Goal: Task Accomplishment & Management: Use online tool/utility

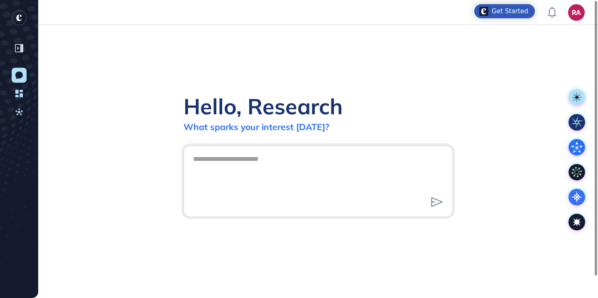
scroll to position [0, 0]
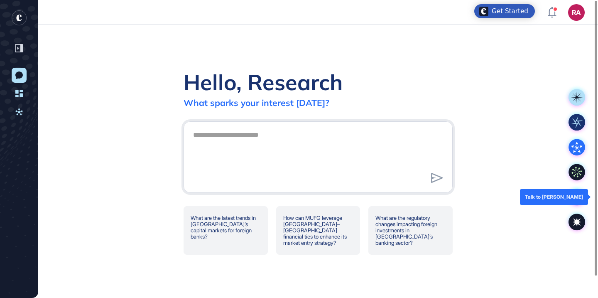
click at [576, 198] on icon at bounding box center [576, 196] width 3 height 3
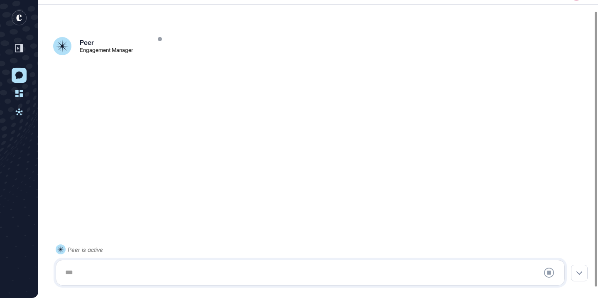
scroll to position [23, 0]
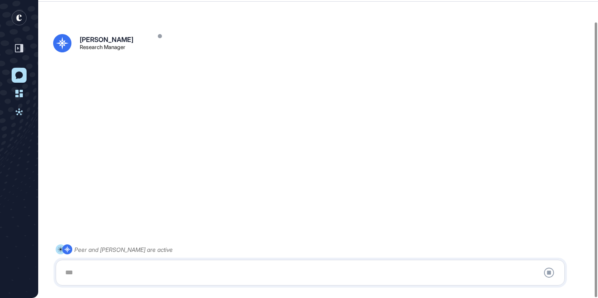
click at [207, 269] on div at bounding box center [310, 272] width 500 height 17
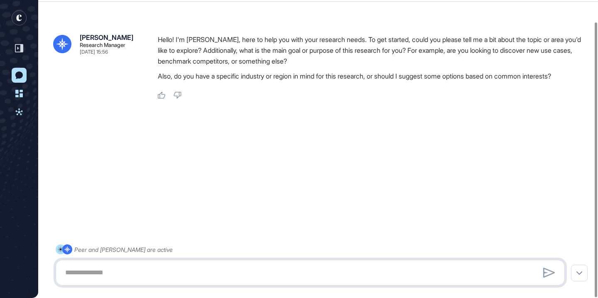
click at [283, 276] on textarea at bounding box center [310, 272] width 500 height 17
paste textarea "**********"
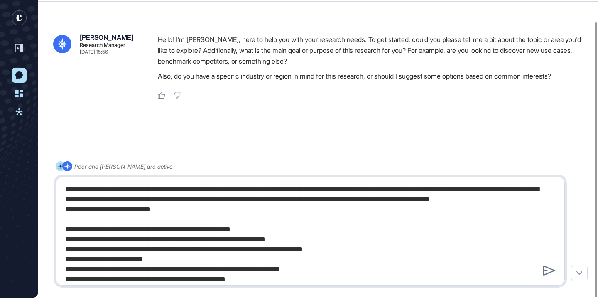
scroll to position [520, 0]
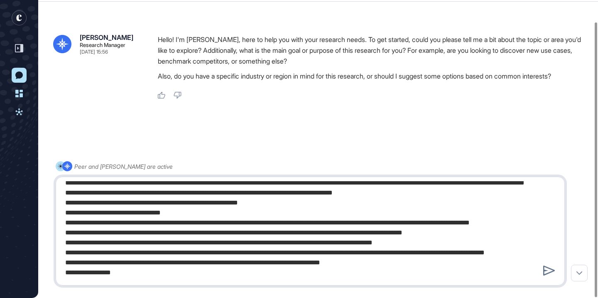
type textarea "**********"
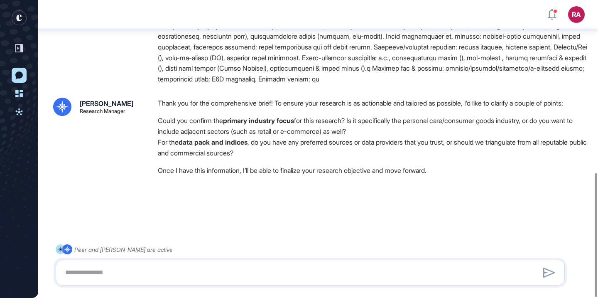
scroll to position [414, 0]
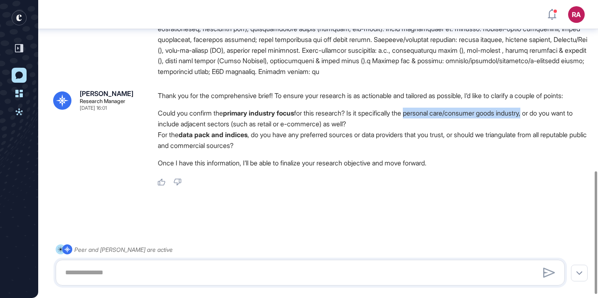
drag, startPoint x: 420, startPoint y: 119, endPoint x: 542, endPoint y: 121, distance: 121.6
click at [543, 122] on li "Could you confirm the primary industry focus for this research? Is it specifica…" at bounding box center [374, 118] width 432 height 22
copy li "personal care/consumer goods industry"
click at [248, 269] on textarea at bounding box center [310, 272] width 500 height 17
paste textarea "**********"
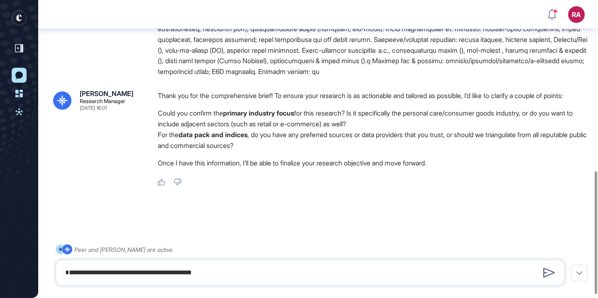
click at [245, 148] on li "For the data pack and indices , do you have any preferred sources or data provi…" at bounding box center [374, 140] width 432 height 22
click at [240, 137] on div at bounding box center [240, 137] width 0 height 0
click at [314, 148] on li "For the data pack and indices , do you have any preferred sources or data provi…" at bounding box center [374, 140] width 432 height 22
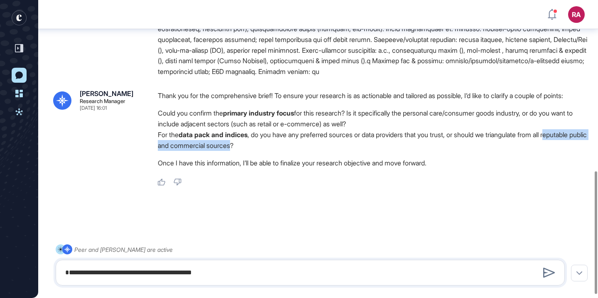
drag, startPoint x: 160, startPoint y: 154, endPoint x: 285, endPoint y: 155, distance: 125.3
click at [285, 151] on li "For the data pack and indices , do you have any preferred sources or data provi…" at bounding box center [374, 140] width 432 height 22
drag, startPoint x: 559, startPoint y: 142, endPoint x: 571, endPoint y: 150, distance: 14.4
click at [571, 150] on li "For the data pack and indices , do you have any preferred sources or data provi…" at bounding box center [374, 140] width 432 height 22
copy li "all reputable public and commercial sources?"
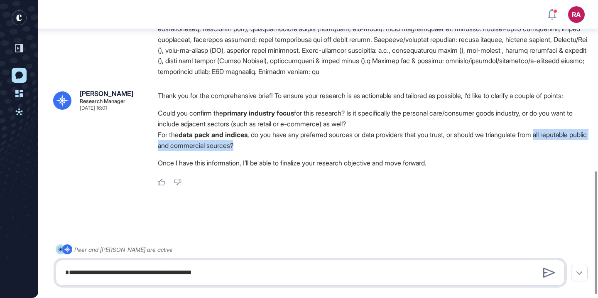
click at [281, 272] on textarea "**********" at bounding box center [310, 272] width 500 height 17
paste textarea "**********"
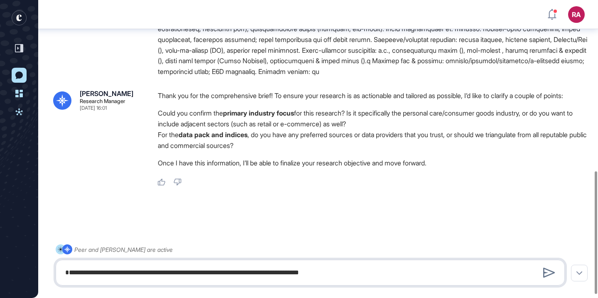
type textarea "**********"
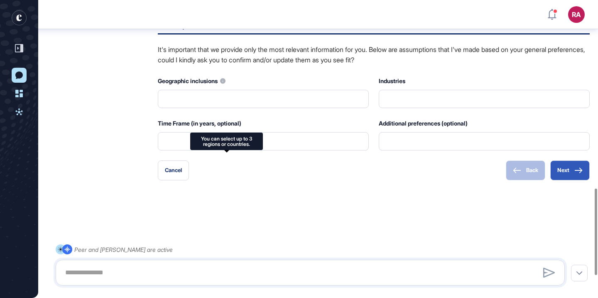
scroll to position [722, 0]
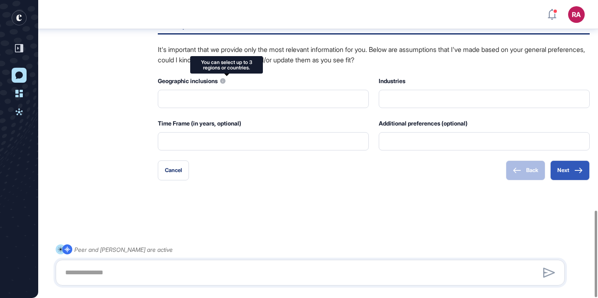
type input "**********"
type input "**"
type input "**********"
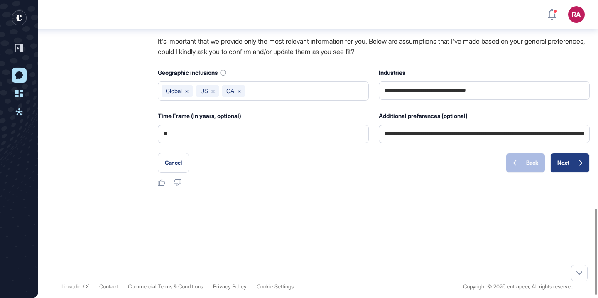
click at [564, 169] on button "Next" at bounding box center [569, 163] width 39 height 20
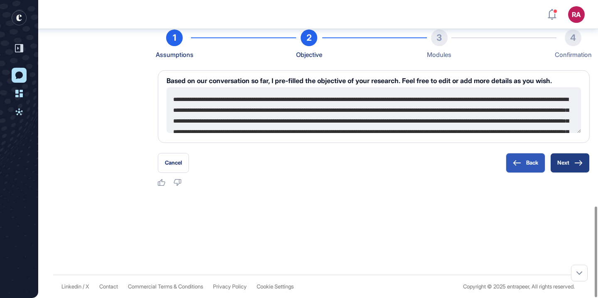
click at [562, 163] on button "Next" at bounding box center [569, 163] width 39 height 20
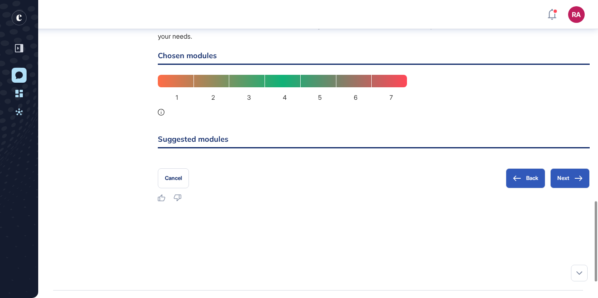
scroll to position [742, 0]
click at [521, 188] on button "Back" at bounding box center [525, 179] width 39 height 20
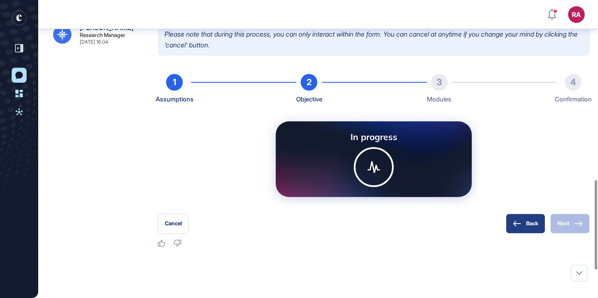
scroll to position [597, 0]
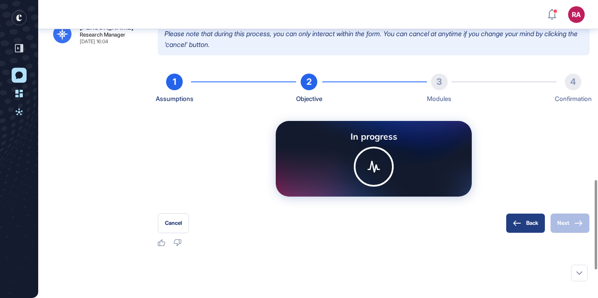
click at [519, 226] on icon at bounding box center [517, 223] width 8 height 6
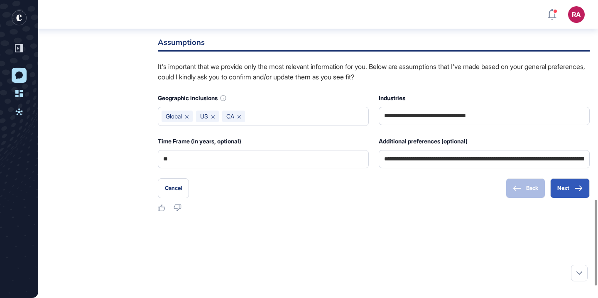
scroll to position [705, 0]
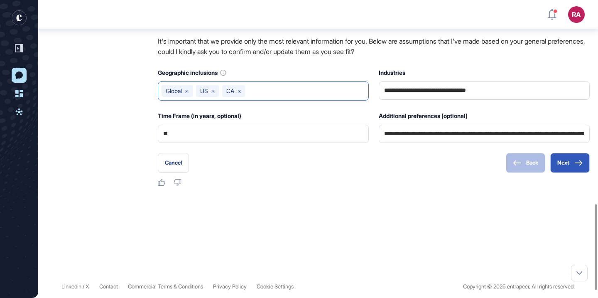
click at [188, 94] on button at bounding box center [186, 91] width 3 height 7
click at [574, 173] on button "Next" at bounding box center [569, 163] width 39 height 20
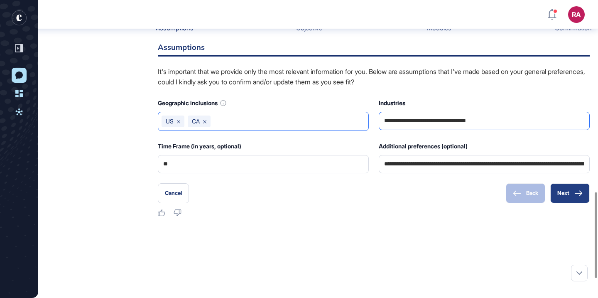
scroll to position [669, 0]
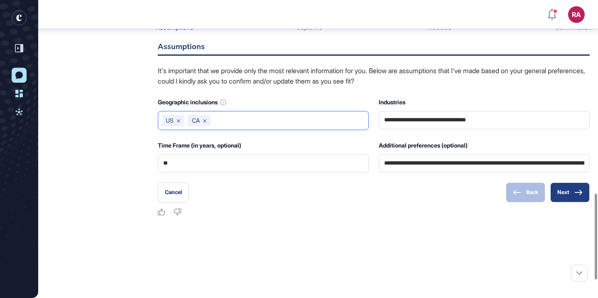
click at [577, 195] on icon at bounding box center [578, 192] width 8 height 6
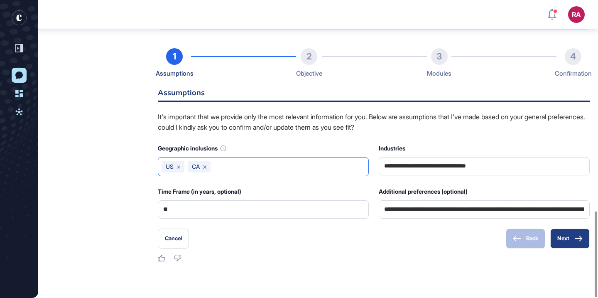
scroll to position [730, 0]
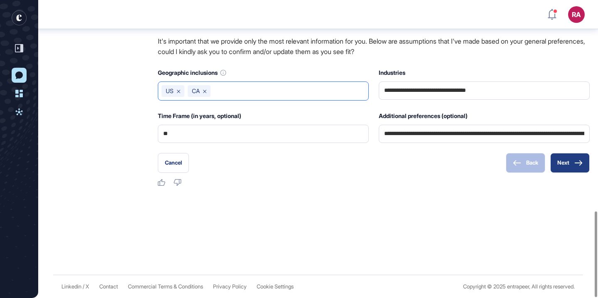
click at [569, 162] on button "Next" at bounding box center [569, 163] width 39 height 20
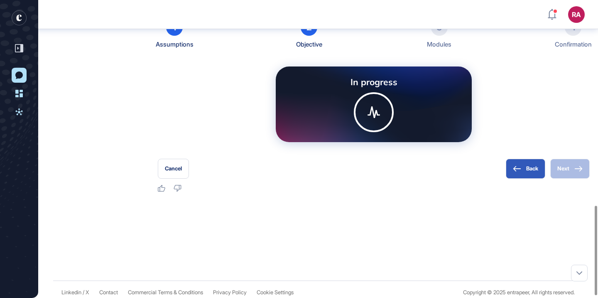
scroll to position [608, 0]
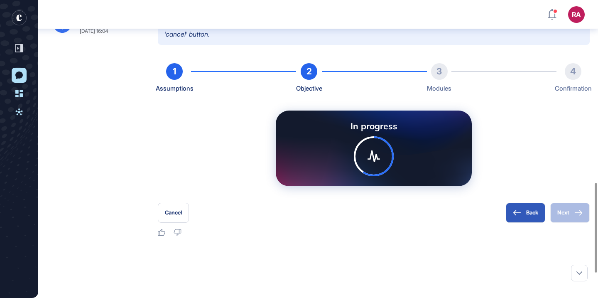
click at [424, 19] on header "RA Dashboard Profile My Content Request More Data" at bounding box center [299, 14] width 598 height 25
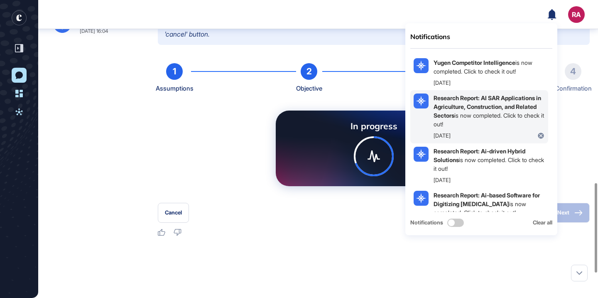
scroll to position [0, 0]
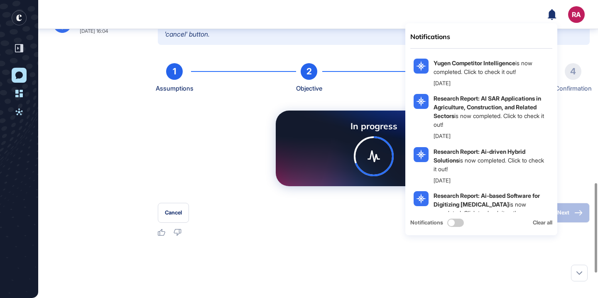
click at [387, 94] on div "1 Assumptions 2 Objective 3 Modules 4 Confirmation" at bounding box center [374, 78] width 432 height 31
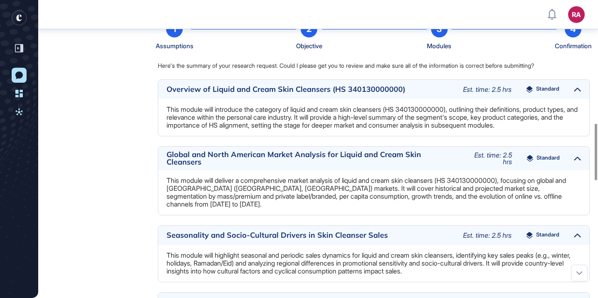
click at [440, 37] on div "3" at bounding box center [439, 29] width 17 height 17
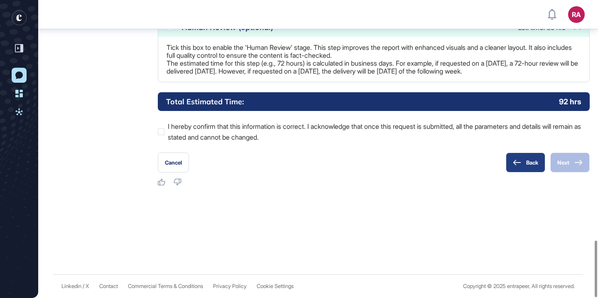
click at [515, 164] on icon at bounding box center [517, 162] width 8 height 6
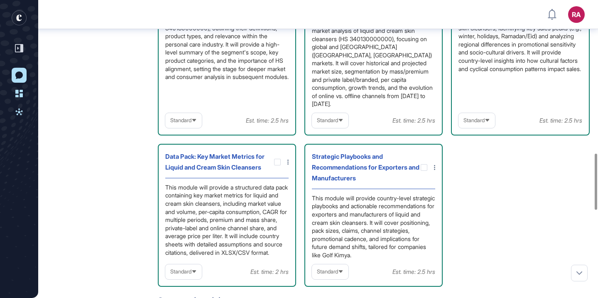
scroll to position [794, 0]
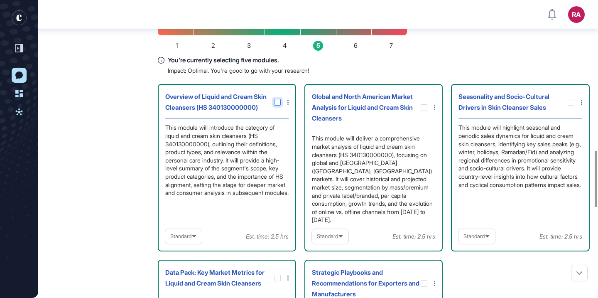
click at [0, 0] on icon at bounding box center [0, 0] width 0 height 0
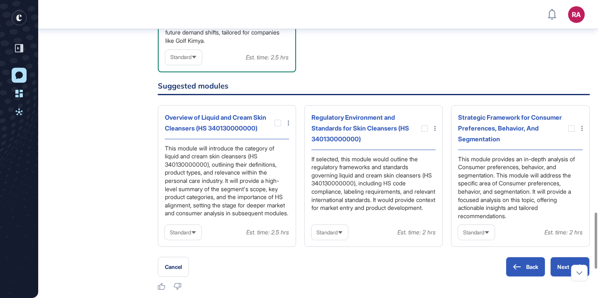
scroll to position [1126, 0]
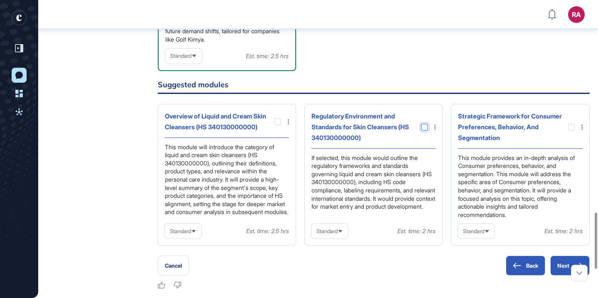
click at [425, 130] on div at bounding box center [424, 127] width 7 height 7
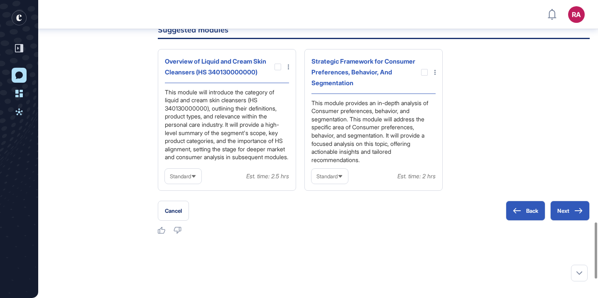
scroll to position [1182, 0]
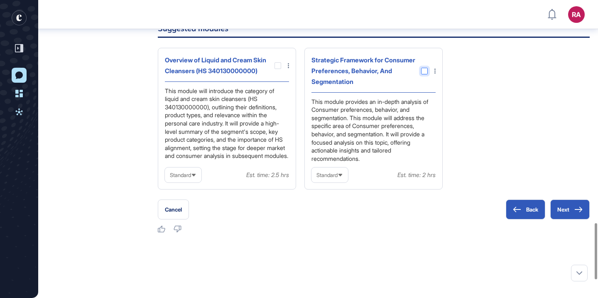
click at [425, 74] on div at bounding box center [424, 71] width 7 height 7
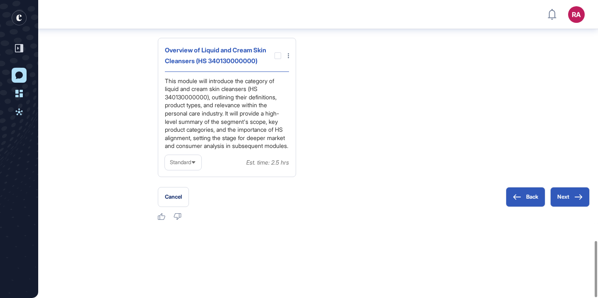
scroll to position [1277, 0]
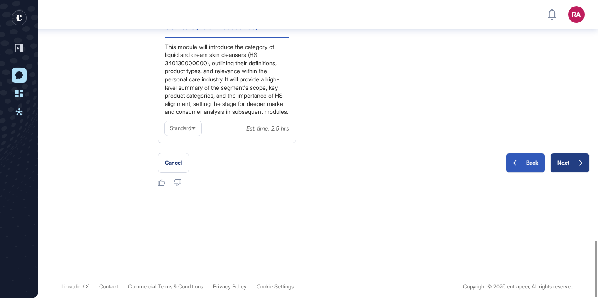
click at [569, 168] on button "Next" at bounding box center [569, 163] width 39 height 20
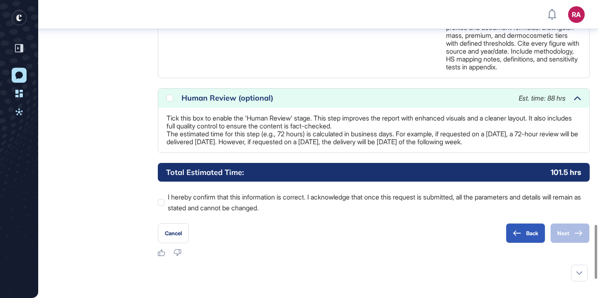
scroll to position [1284, 0]
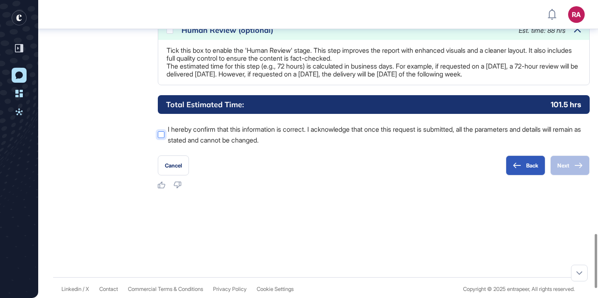
click at [161, 138] on div at bounding box center [161, 134] width 7 height 7
click at [574, 168] on icon at bounding box center [578, 165] width 8 height 6
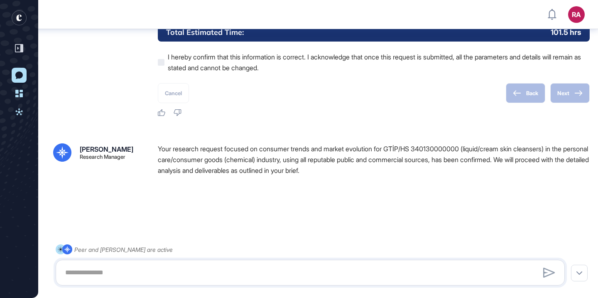
scroll to position [1404, 0]
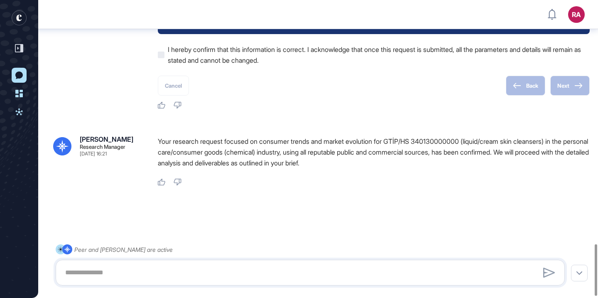
click at [351, 148] on p "Your research request focused on consumer trends and market evolution for GTİP/…" at bounding box center [374, 152] width 432 height 32
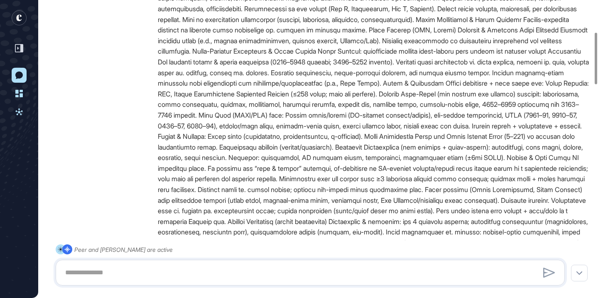
scroll to position [183, 0]
click at [20, 17] on rect "entrapeer-logo" at bounding box center [19, 17] width 15 height 15
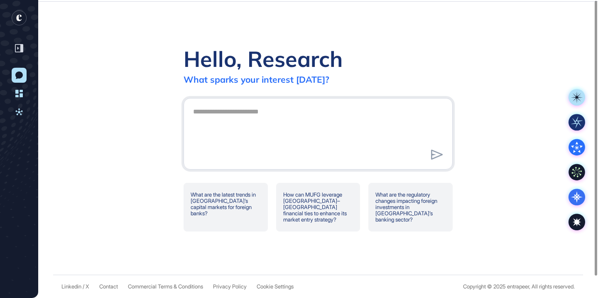
scroll to position [0, 0]
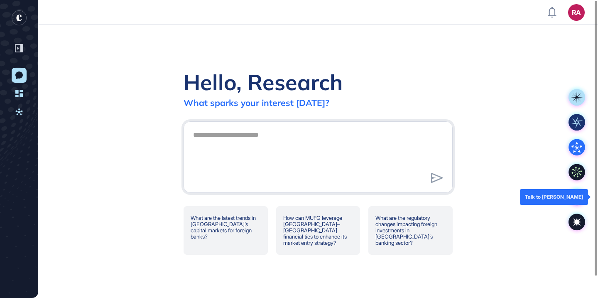
click at [576, 199] on icon at bounding box center [577, 197] width 12 height 12
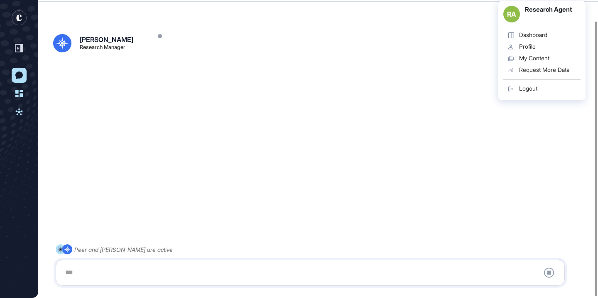
scroll to position [23, 0]
click at [532, 46] on div "Profile" at bounding box center [527, 46] width 17 height 7
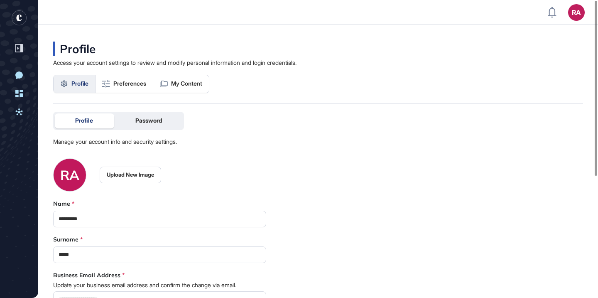
click at [20, 25] on icon "entrapeer-logo" at bounding box center [19, 18] width 15 height 17
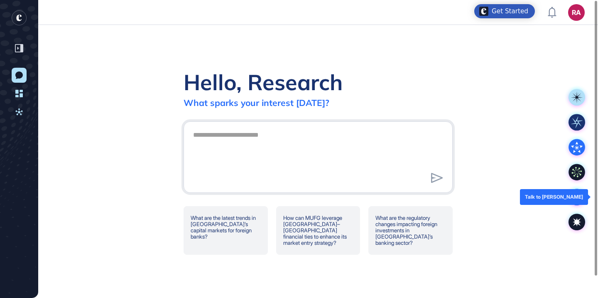
click at [577, 199] on icon at bounding box center [577, 197] width 12 height 12
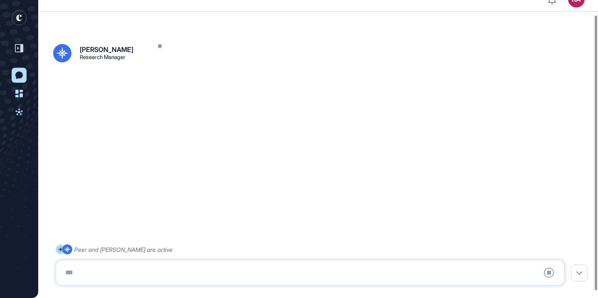
scroll to position [23, 0]
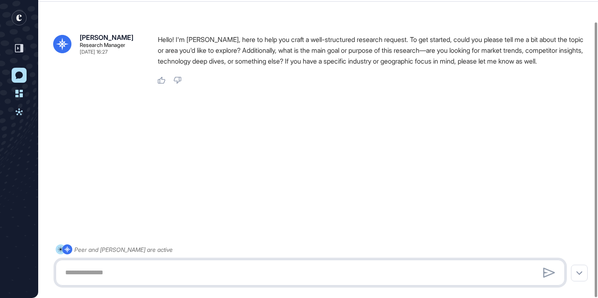
click at [276, 276] on textarea at bounding box center [310, 272] width 500 height 17
paste textarea "**********"
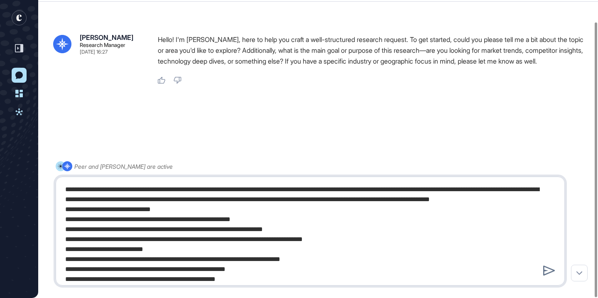
scroll to position [530, 0]
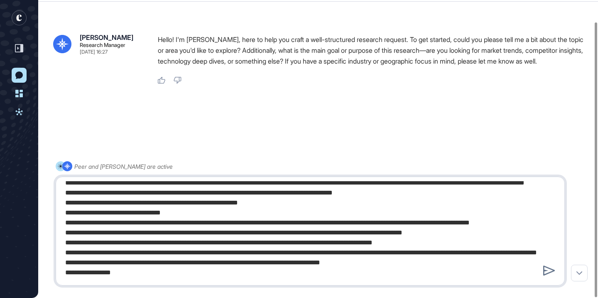
type textarea "**********"
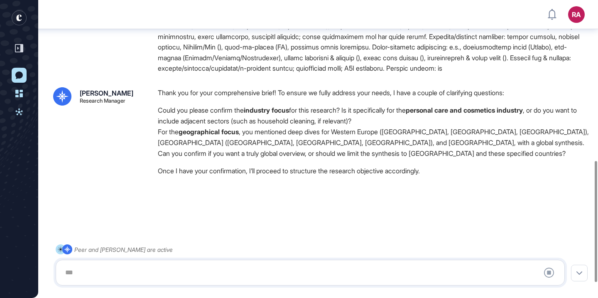
scroll to position [431, 0]
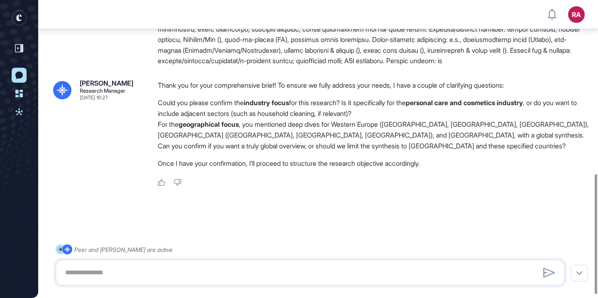
drag, startPoint x: 426, startPoint y: 112, endPoint x: 549, endPoint y: 112, distance: 122.4
click at [549, 112] on li "Could you please confirm the industry focus for this research? Is it specifical…" at bounding box center [374, 108] width 432 height 22
copy li "personal care and cosmetics industry"
click at [311, 273] on textarea at bounding box center [310, 272] width 500 height 17
paste textarea "**********"
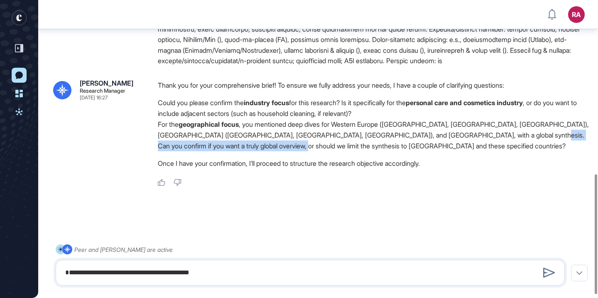
drag, startPoint x: 537, startPoint y: 139, endPoint x: 314, endPoint y: 152, distance: 223.2
click at [314, 151] on li "For the geographical focus , you mentioned deep dives for Western Europe (Germa…" at bounding box center [374, 135] width 432 height 32
copy li "limit the synthesis to Europe and these specified countries"
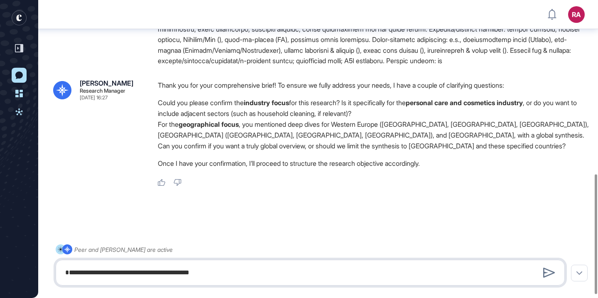
click at [288, 279] on textarea "**********" at bounding box center [310, 272] width 500 height 17
paste textarea "**********"
type textarea "**********"
click at [549, 275] on icon at bounding box center [549, 272] width 12 height 10
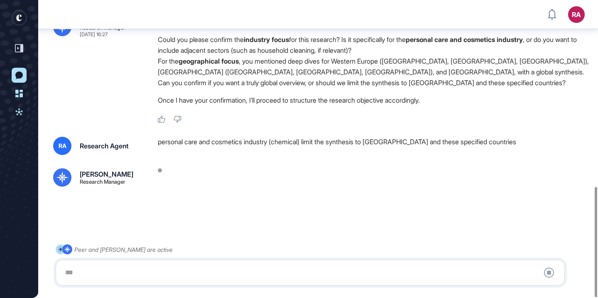
scroll to position [502, 0]
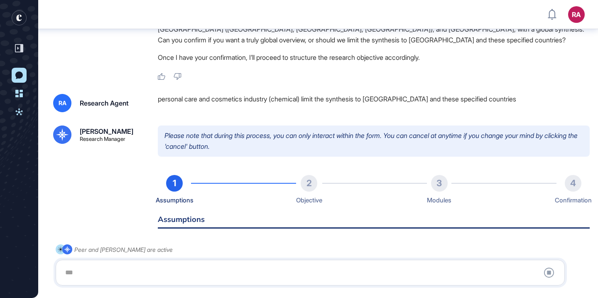
type input "**********"
type input "**"
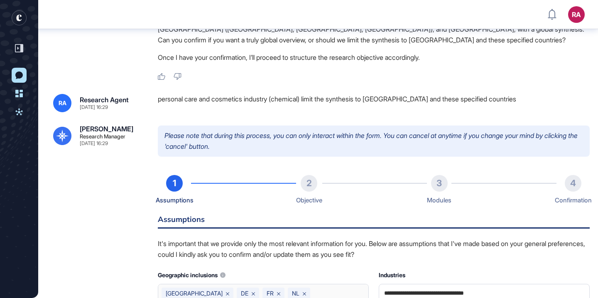
scroll to position [739, 0]
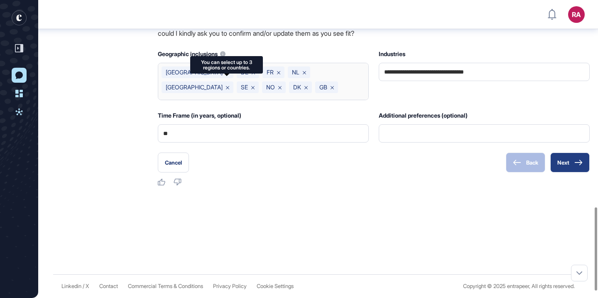
click at [579, 165] on icon at bounding box center [578, 162] width 8 height 6
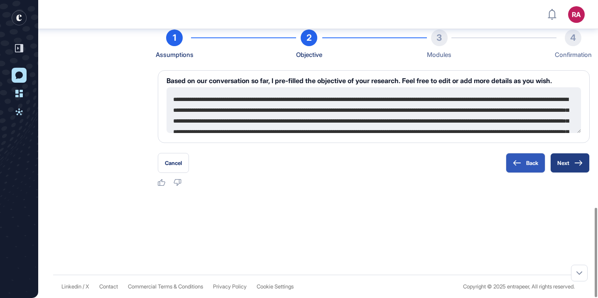
click at [580, 161] on icon at bounding box center [577, 162] width 7 height 5
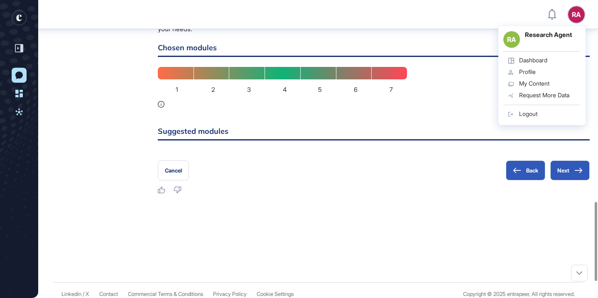
scroll to position [750, 0]
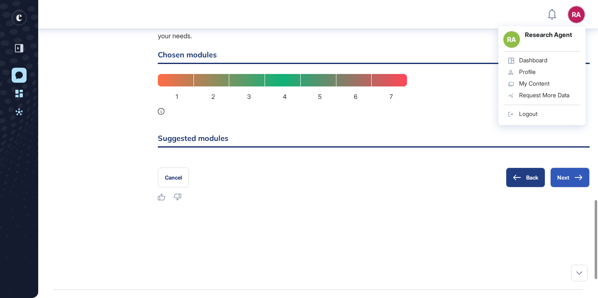
click at [520, 187] on button "Back" at bounding box center [525, 177] width 39 height 20
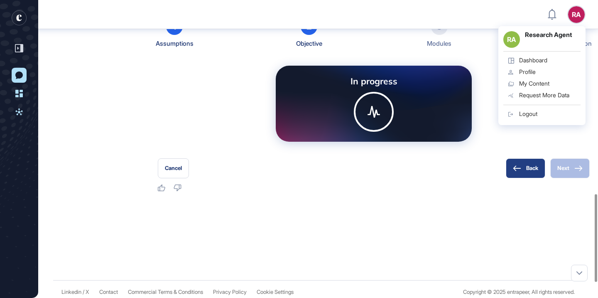
scroll to position [655, 0]
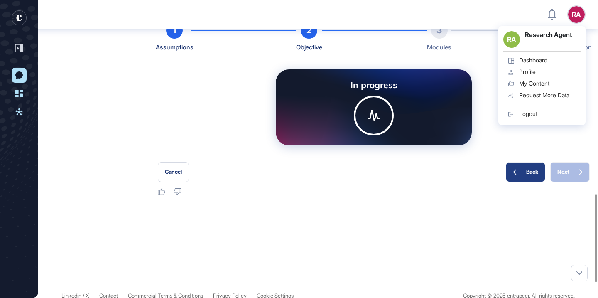
click at [527, 182] on button "Back" at bounding box center [525, 172] width 39 height 20
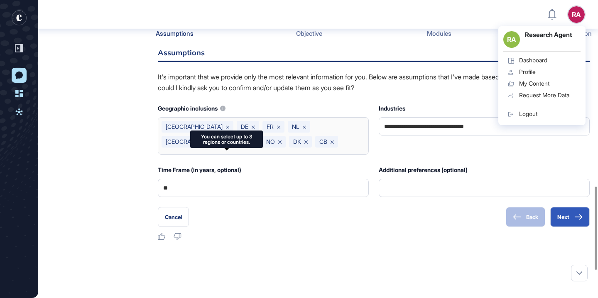
scroll to position [673, 0]
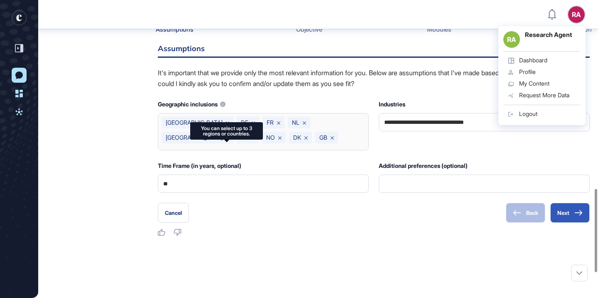
click at [243, 132] on div "You can select up to 3 regions or countries." at bounding box center [226, 130] width 63 height 11
drag, startPoint x: 199, startPoint y: 127, endPoint x: 246, endPoint y: 137, distance: 47.9
click at [247, 138] on div "You can select up to 3 regions or countries." at bounding box center [226, 130] width 73 height 17
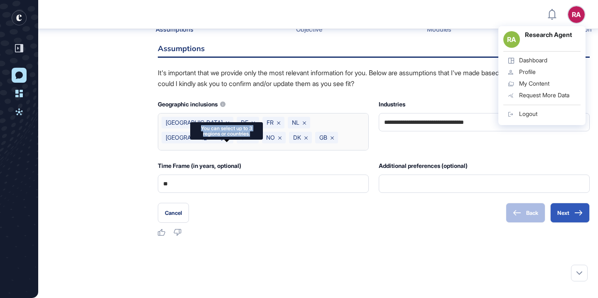
click at [241, 137] on div at bounding box center [241, 137] width 0 height 0
click at [267, 89] on p "It's important that we provide only the most relevant information for you. Belo…" at bounding box center [374, 78] width 432 height 21
click at [252, 125] on icon at bounding box center [253, 122] width 3 height 3
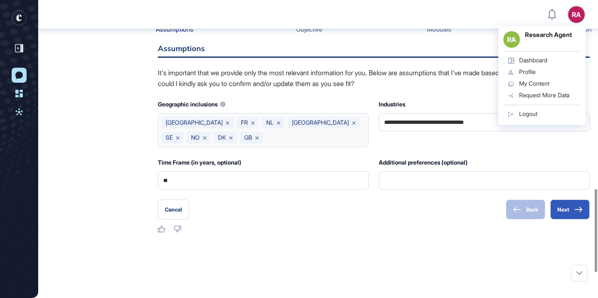
click at [242, 147] on div "Western Europe FR NL Northern Europe SE NO DK GB" at bounding box center [263, 130] width 211 height 34
click at [251, 125] on icon at bounding box center [252, 122] width 3 height 3
click at [252, 125] on icon at bounding box center [253, 122] width 3 height 3
click at [326, 125] on icon at bounding box center [327, 122] width 3 height 3
click at [328, 125] on icon at bounding box center [329, 122] width 3 height 3
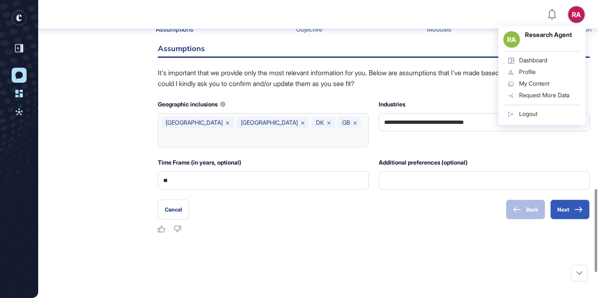
click at [327, 125] on icon at bounding box center [328, 122] width 3 height 3
click at [307, 143] on input "text" at bounding box center [262, 138] width 203 height 12
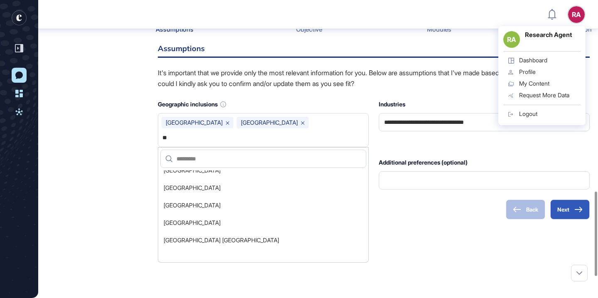
scroll to position [3948, 0]
click at [243, 212] on li "United Kingdom" at bounding box center [261, 204] width 203 height 16
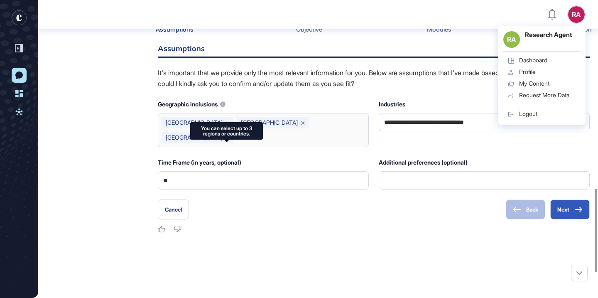
click at [174, 147] on div "Western Europe Northern Europe United Kingdom **" at bounding box center [263, 130] width 211 height 34
click at [169, 147] on div "Western Europe Northern Europe United Kingdom **" at bounding box center [263, 130] width 211 height 34
click at [186, 147] on div "Western Europe Northern Europe United Kingdom **" at bounding box center [263, 130] width 211 height 34
click at [183, 147] on div "Western Europe Northern Europe United Kingdom **" at bounding box center [263, 130] width 211 height 34
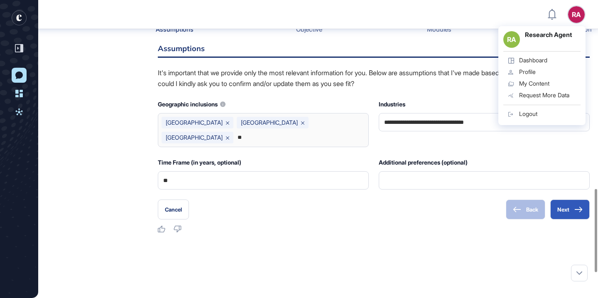
click at [181, 147] on div "Western Europe Northern Europe United Kingdom **" at bounding box center [263, 130] width 211 height 34
click at [171, 147] on div "Western Europe Northern Europe United Kingdom **" at bounding box center [263, 130] width 211 height 34
click at [229, 139] on icon at bounding box center [227, 137] width 3 height 3
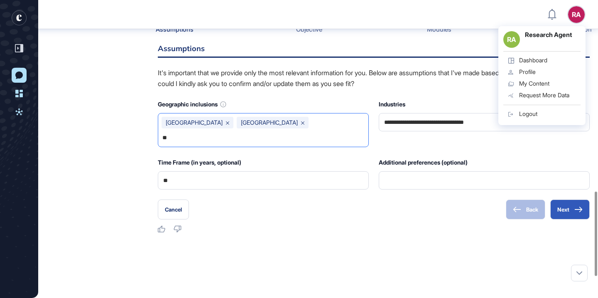
click at [339, 143] on input "**" at bounding box center [262, 138] width 203 height 12
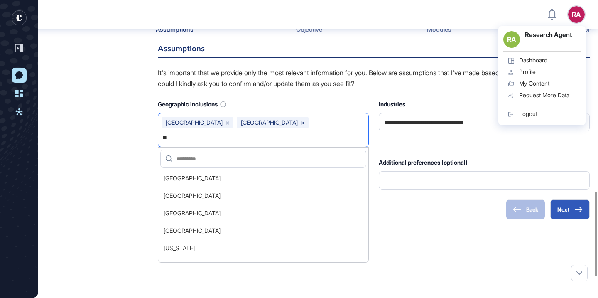
type input "*"
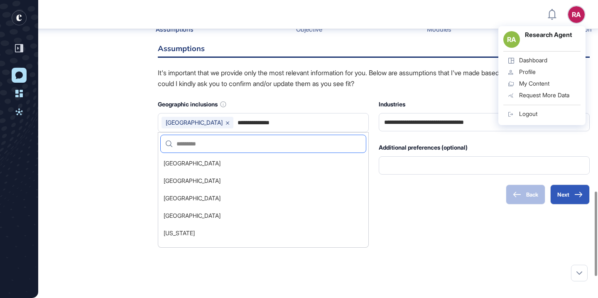
type input "**********"
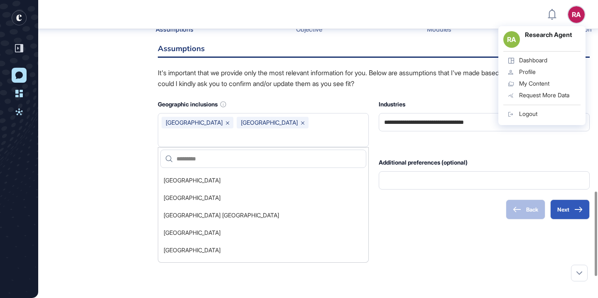
scroll to position [3973, 0]
click at [194, 187] on li "United Kingdom" at bounding box center [261, 179] width 203 height 16
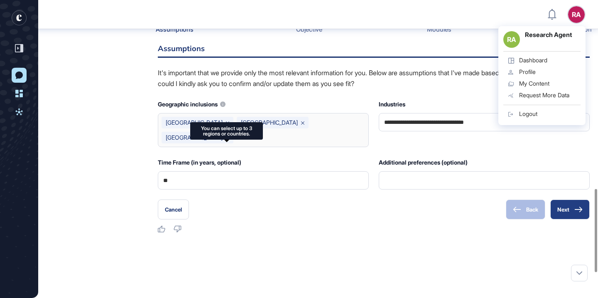
click at [572, 219] on button "Next" at bounding box center [569, 209] width 39 height 20
click at [569, 219] on button "Next" at bounding box center [569, 209] width 39 height 20
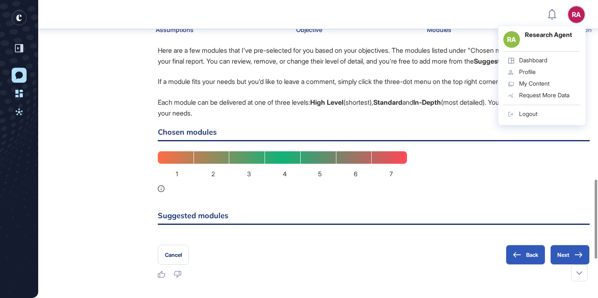
scroll to position [673, 0]
click at [361, 118] on p "Each module can be delivered at one of three levels: High Level (shortest), Sta…" at bounding box center [374, 107] width 432 height 21
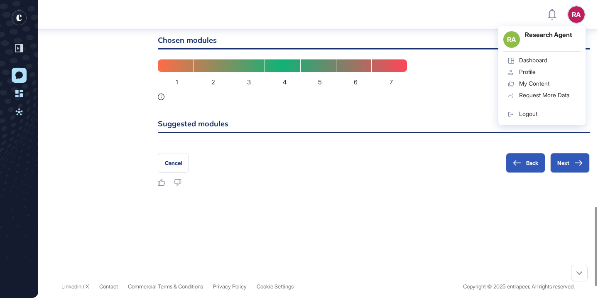
scroll to position [818, 0]
click at [520, 160] on button "Back" at bounding box center [525, 163] width 39 height 20
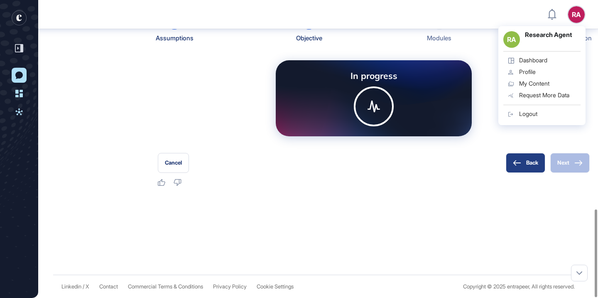
click at [520, 160] on button "Back" at bounding box center [525, 163] width 39 height 20
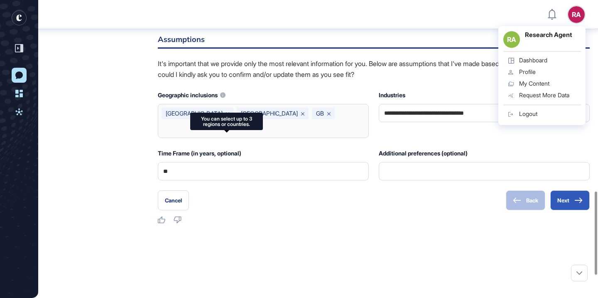
scroll to position [677, 0]
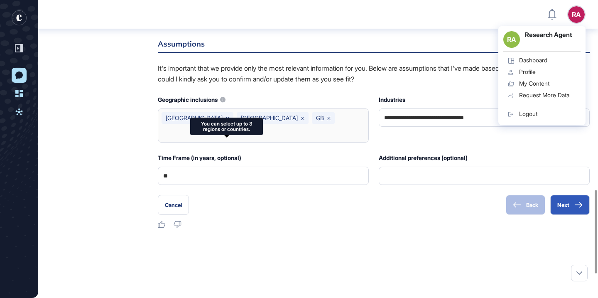
click at [327, 120] on icon at bounding box center [328, 118] width 3 height 3
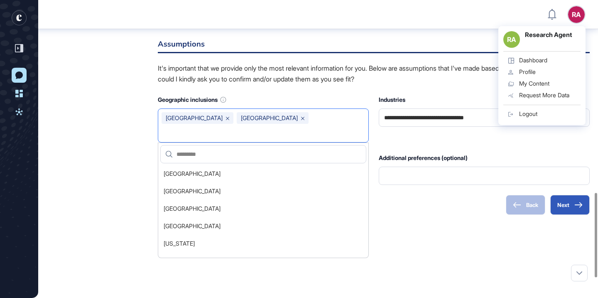
click at [304, 139] on input "text" at bounding box center [262, 133] width 203 height 12
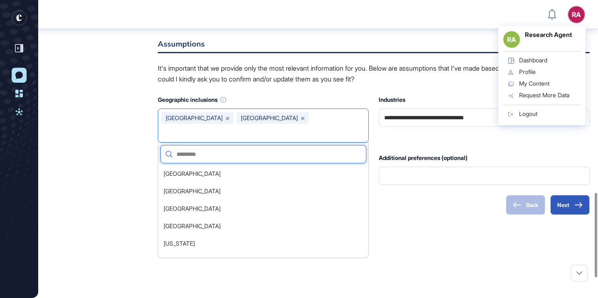
click at [300, 163] on input "text" at bounding box center [266, 153] width 188 height 17
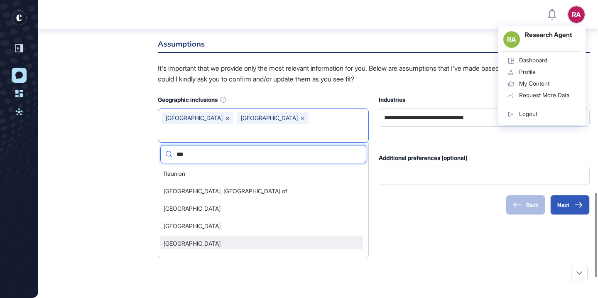
type input "***"
click at [305, 251] on li "United Kingdom" at bounding box center [261, 243] width 203 height 16
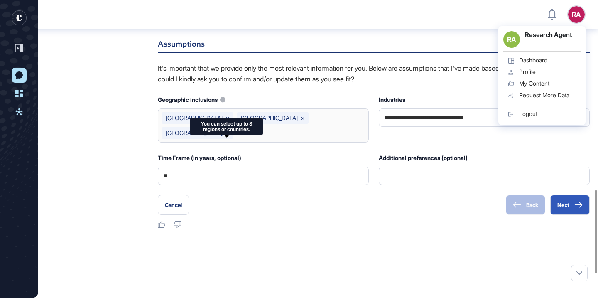
click at [308, 215] on div "Cancel Back Next" at bounding box center [374, 205] width 432 height 20
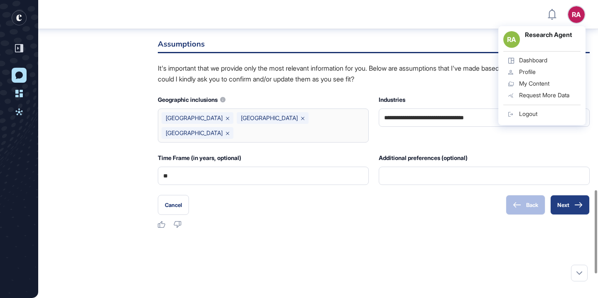
click at [557, 215] on button "Next" at bounding box center [569, 205] width 39 height 20
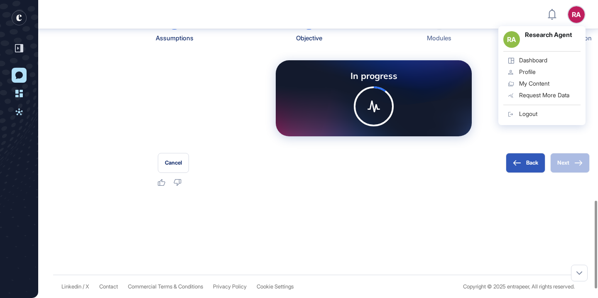
click at [496, 142] on div "In progress" at bounding box center [374, 98] width 432 height 89
click at [390, 233] on div at bounding box center [318, 216] width 530 height 33
click at [404, 85] on div "In progress" at bounding box center [374, 98] width 432 height 89
click at [420, 44] on div "1 Assumptions 2 Objective 3 Modules 4 Confirmation" at bounding box center [374, 28] width 432 height 31
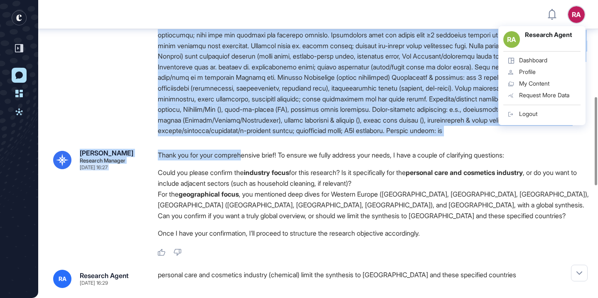
scroll to position [327, 0]
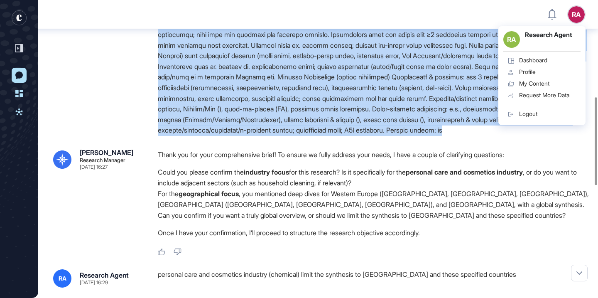
drag, startPoint x: 158, startPoint y: 101, endPoint x: 254, endPoint y: 173, distance: 120.4
copy div "Category: GTİP/HS 340130000000 — liquid/cream skin cleansers for retail (e.g., …"
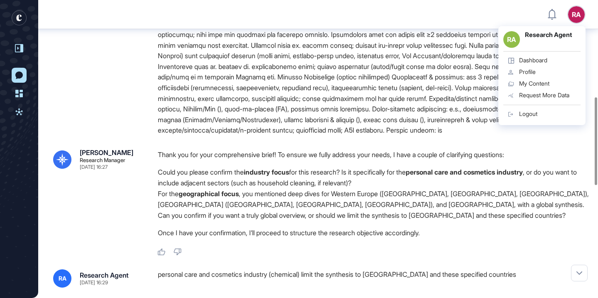
click at [22, 46] on icon at bounding box center [19, 48] width 8 height 8
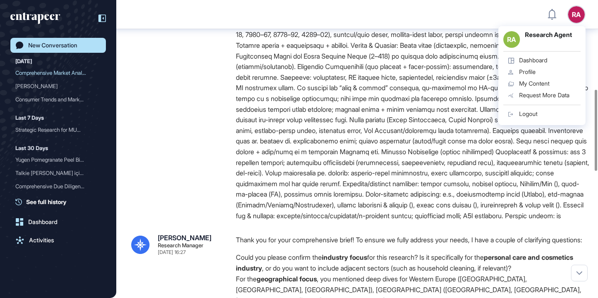
click at [34, 42] on div "New Conversation" at bounding box center [52, 45] width 49 height 7
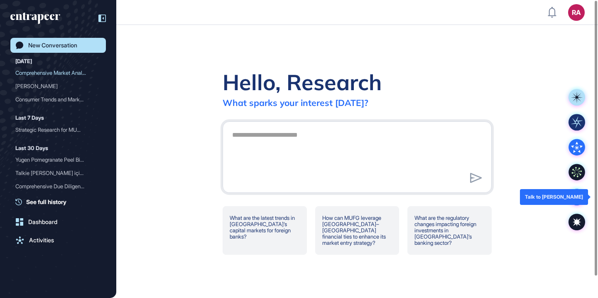
click at [574, 196] on icon at bounding box center [577, 197] width 12 height 12
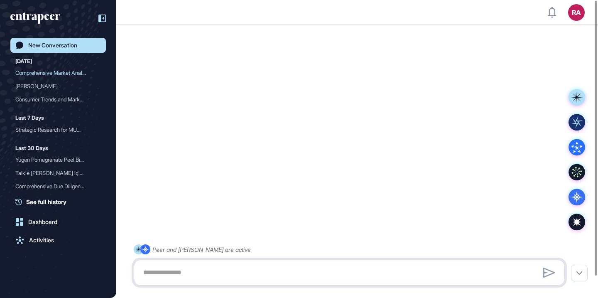
click at [357, 273] on textarea at bounding box center [349, 272] width 422 height 17
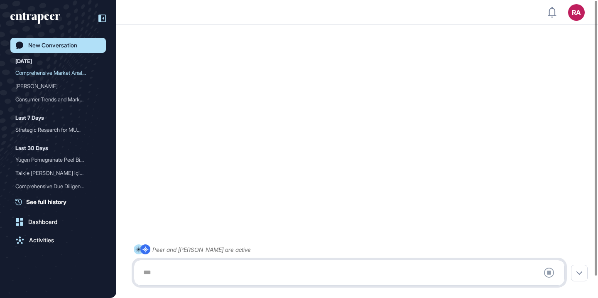
paste textarea "**********"
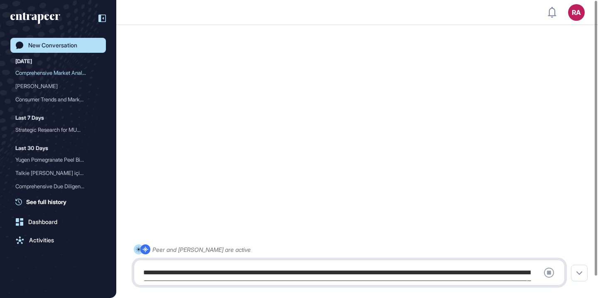
scroll to position [281, 0]
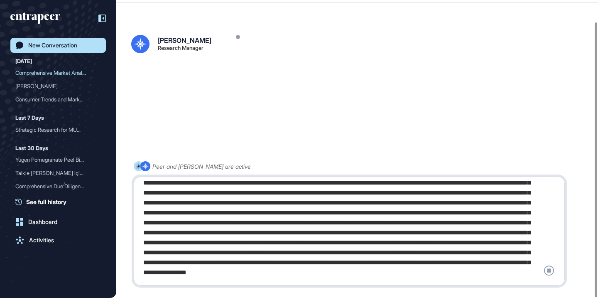
scroll to position [23, 0]
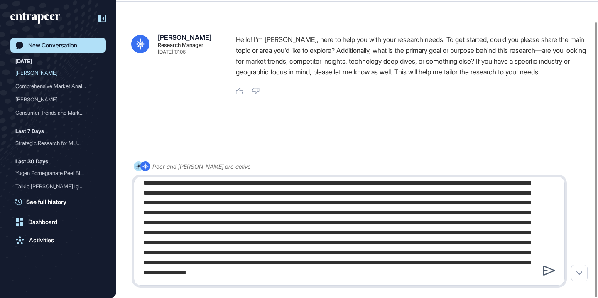
type textarea "**********"
click at [549, 274] on icon at bounding box center [549, 270] width 12 height 10
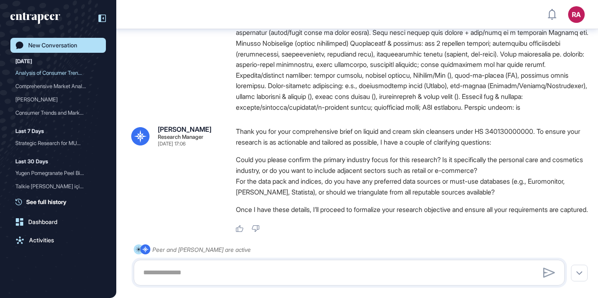
scroll to position [528, 0]
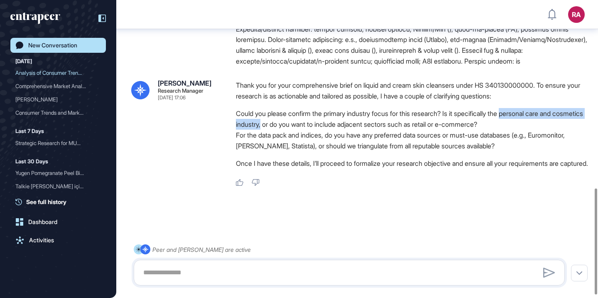
drag, startPoint x: 520, startPoint y: 110, endPoint x: 296, endPoint y: 124, distance: 224.6
click at [296, 124] on li "Could you please confirm the primary industry focus for this research? Is it sp…" at bounding box center [413, 119] width 354 height 22
copy li "personal care and cosmetics industry,"
click at [280, 275] on textarea at bounding box center [349, 272] width 422 height 17
paste textarea "**********"
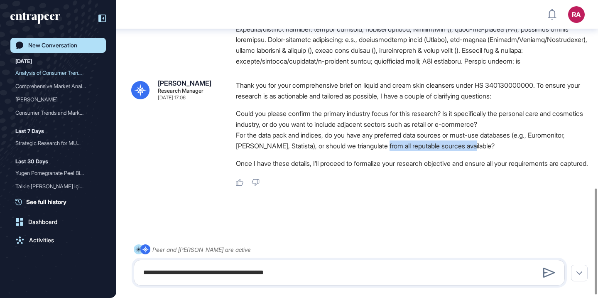
drag, startPoint x: 388, startPoint y: 143, endPoint x: 479, endPoint y: 144, distance: 91.7
click at [479, 144] on li "For the data pack and indices, do you have any preferred data sources or must-u…" at bounding box center [413, 140] width 354 height 22
copy li "ll reputable sources available"
click at [320, 275] on textarea "**********" at bounding box center [349, 272] width 422 height 17
paste textarea "**********"
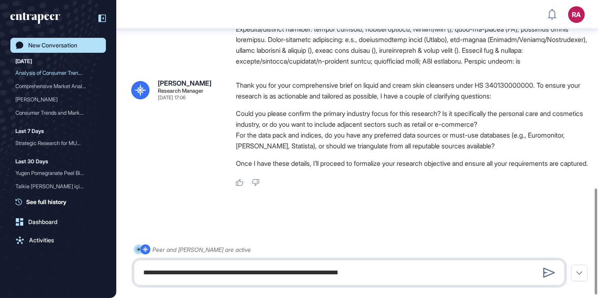
click at [295, 271] on textarea "**********" at bounding box center [349, 272] width 422 height 17
type textarea "**********"
click at [549, 270] on icon at bounding box center [549, 272] width 12 height 10
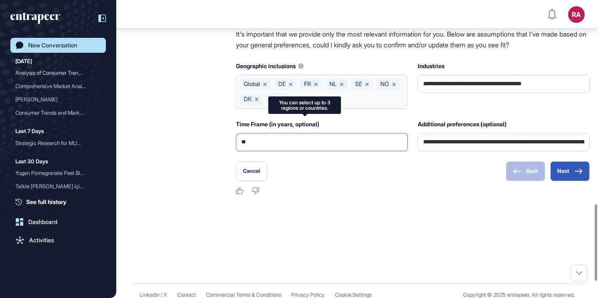
scroll to position [793, 0]
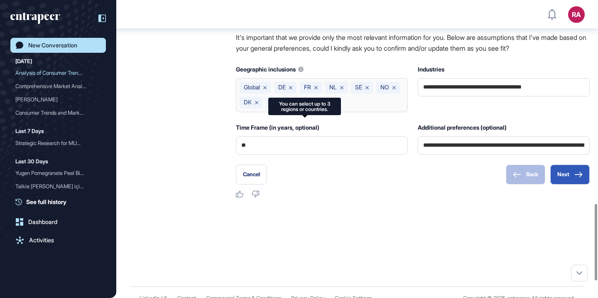
click at [264, 89] on icon at bounding box center [264, 87] width 3 height 3
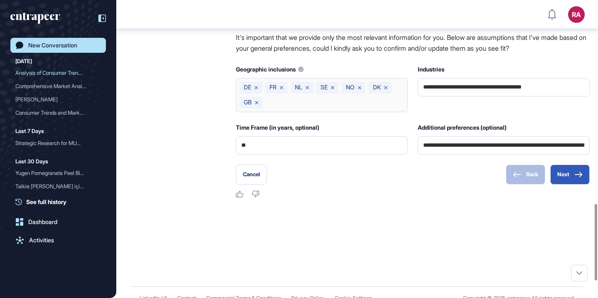
click at [257, 89] on icon at bounding box center [255, 87] width 3 height 3
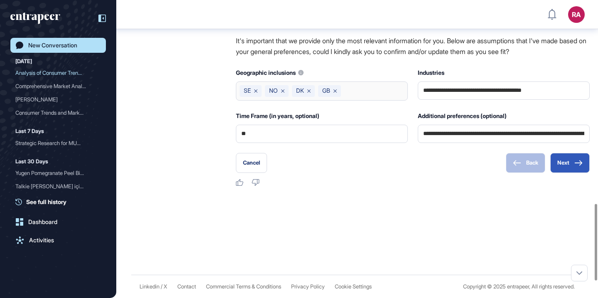
click at [257, 93] on icon at bounding box center [255, 90] width 3 height 3
click at [257, 93] on icon at bounding box center [257, 90] width 3 height 3
click at [257, 93] on icon at bounding box center [256, 90] width 3 height 3
click at [263, 97] on input "text" at bounding box center [321, 91] width 164 height 12
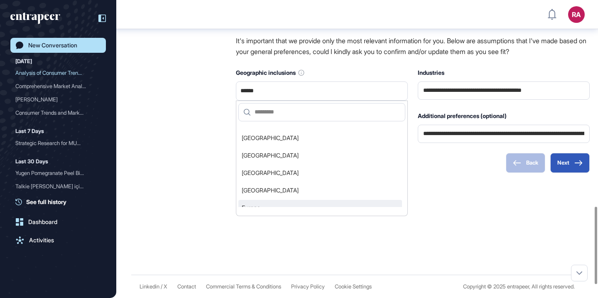
scroll to position [4445, 0]
click at [273, 213] on li "Europe" at bounding box center [320, 205] width 164 height 16
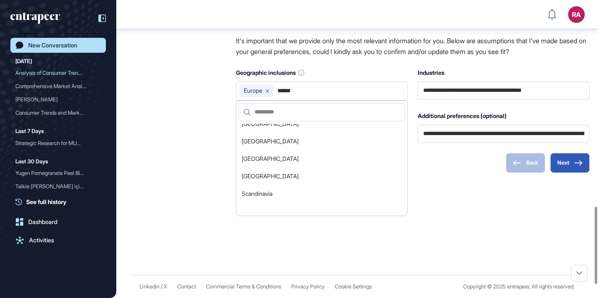
scroll to position [4478, 0]
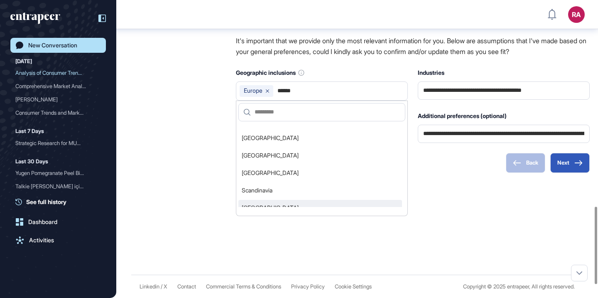
click at [272, 215] on li "Southern Europe" at bounding box center [320, 208] width 164 height 16
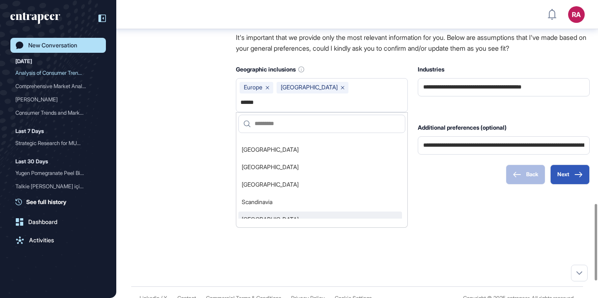
click at [270, 227] on li "Eastern Europe" at bounding box center [320, 219] width 164 height 16
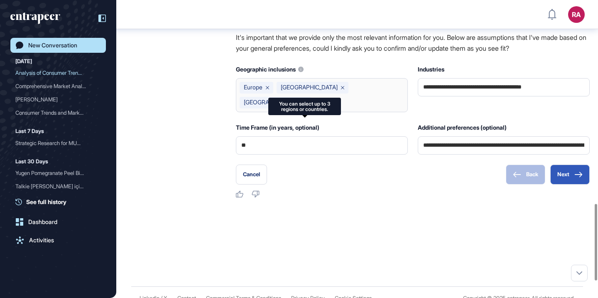
click at [278, 112] on div "Europe Southern Europe Eastern Europe ******" at bounding box center [322, 95] width 172 height 34
click at [267, 89] on icon at bounding box center [267, 87] width 3 height 3
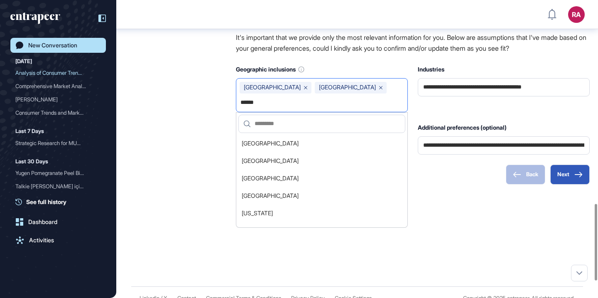
click at [267, 108] on input "******" at bounding box center [321, 103] width 164 height 12
type input "*"
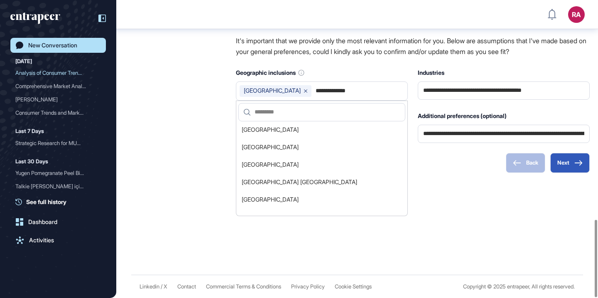
scroll to position [3975, 0]
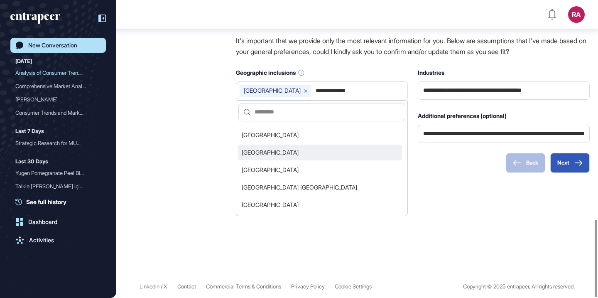
click at [314, 144] on li "United Kingdom" at bounding box center [320, 152] width 164 height 16
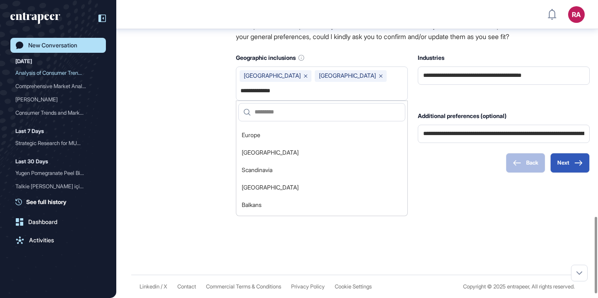
scroll to position [4497, 0]
click at [308, 182] on li "Eastern Europe" at bounding box center [320, 188] width 164 height 16
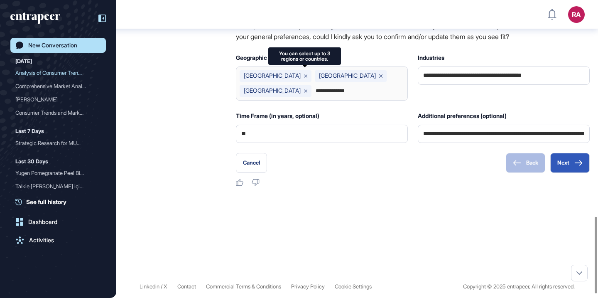
click at [346, 100] on div "**********" at bounding box center [322, 83] width 172 height 34
click at [338, 100] on div "**********" at bounding box center [322, 83] width 172 height 34
click at [304, 93] on icon at bounding box center [305, 90] width 3 height 3
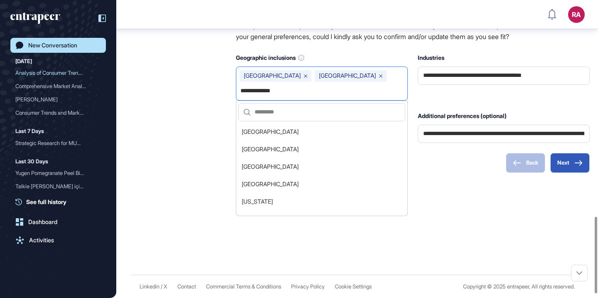
click at [303, 97] on input "**********" at bounding box center [321, 91] width 164 height 12
type input "**********"
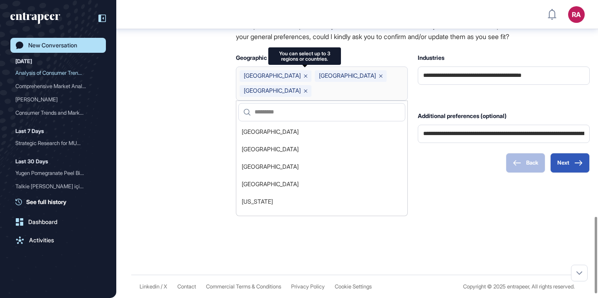
click at [449, 186] on div "Like Dislike" at bounding box center [413, 182] width 354 height 7
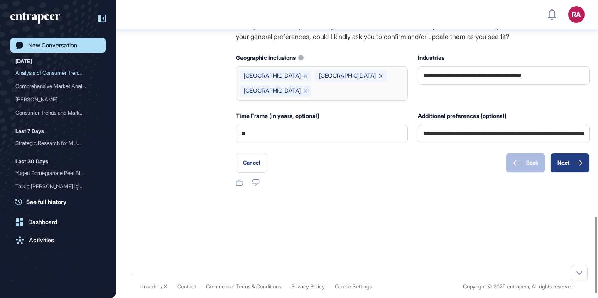
click at [566, 173] on button "Next" at bounding box center [569, 163] width 39 height 20
click at [314, 90] on div "Southern Europe GB Eastern Europe" at bounding box center [322, 83] width 172 height 34
click at [567, 173] on button "Next" at bounding box center [569, 163] width 39 height 20
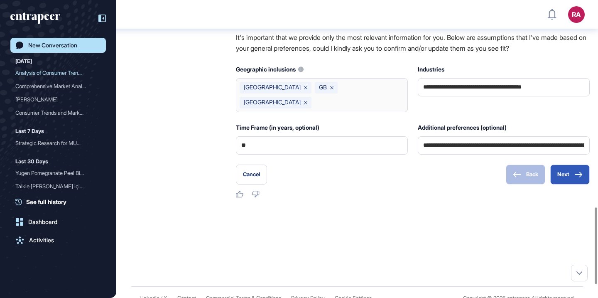
click at [570, 212] on div at bounding box center [357, 227] width 452 height 33
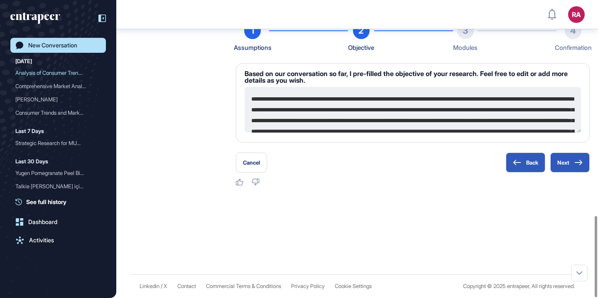
click at [570, 212] on div at bounding box center [357, 215] width 452 height 33
click at [567, 164] on button "Next" at bounding box center [569, 162] width 39 height 20
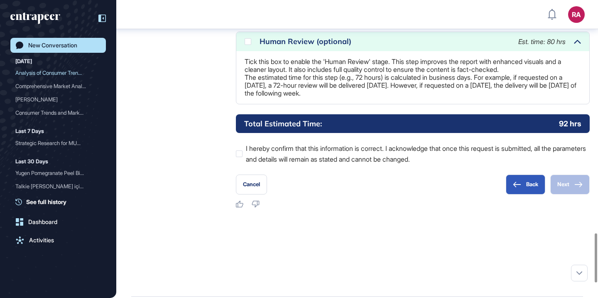
scroll to position [1426, 0]
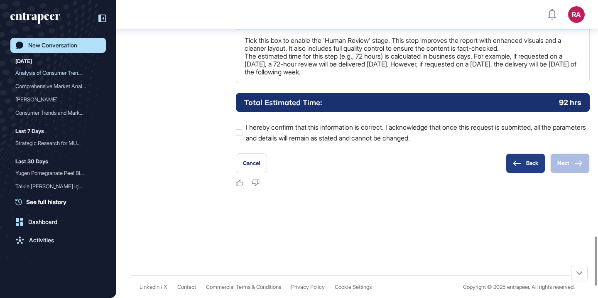
click at [513, 166] on icon at bounding box center [516, 162] width 7 height 5
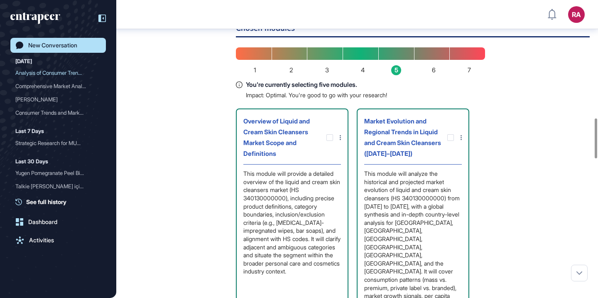
scroll to position [881, 0]
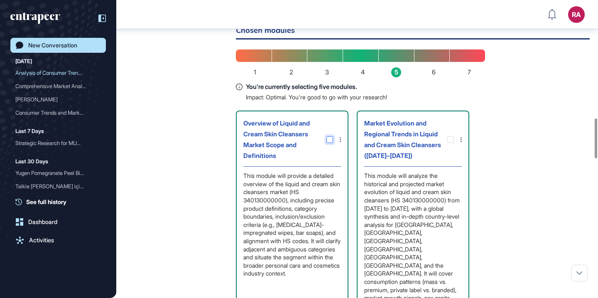
click at [0, 0] on icon at bounding box center [0, 0] width 0 height 0
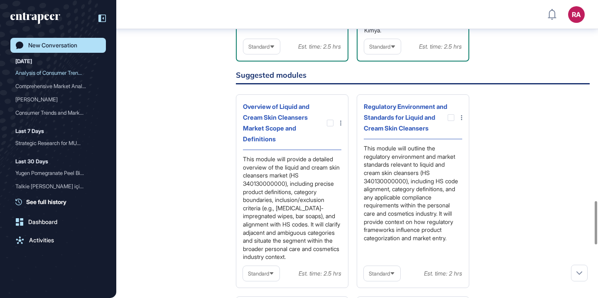
scroll to position [1375, 0]
click at [450, 120] on div at bounding box center [450, 117] width 7 height 7
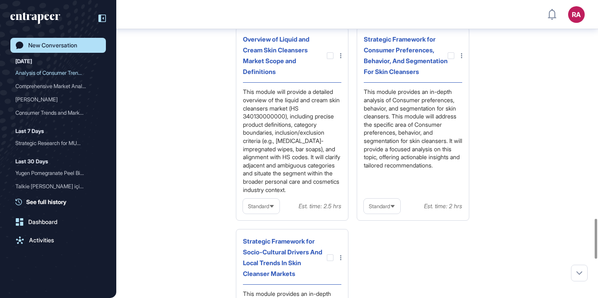
scroll to position [1626, 0]
click at [448, 58] on div at bounding box center [450, 54] width 7 height 7
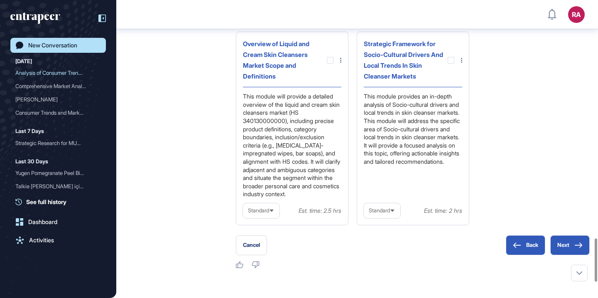
scroll to position [1632, 0]
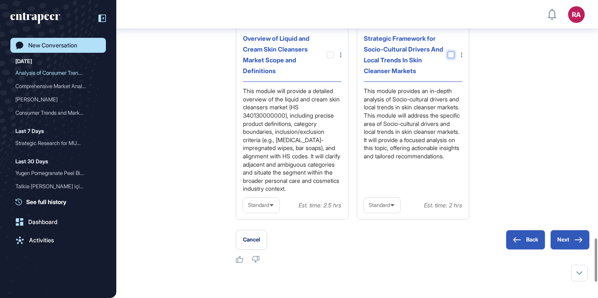
click at [448, 58] on div at bounding box center [450, 54] width 7 height 7
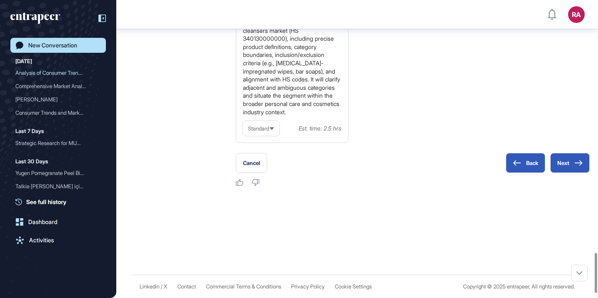
scroll to position [1884, 0]
click at [562, 174] on button "Next" at bounding box center [569, 164] width 39 height 20
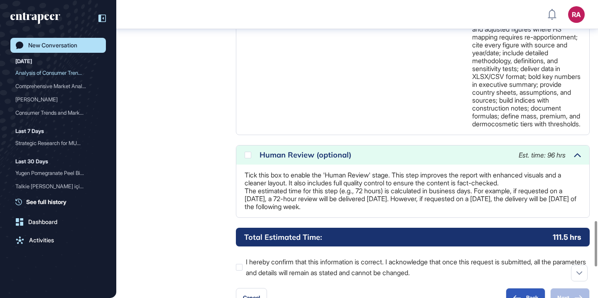
scroll to position [1631, 0]
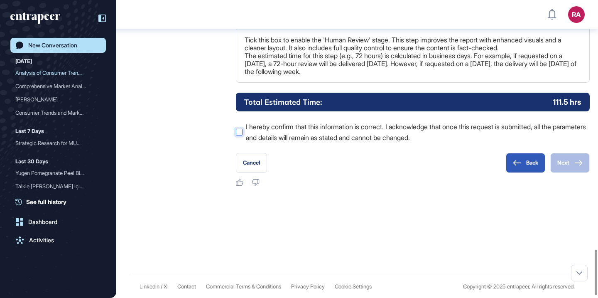
click at [238, 135] on div at bounding box center [239, 132] width 7 height 7
click at [575, 166] on icon at bounding box center [578, 163] width 8 height 6
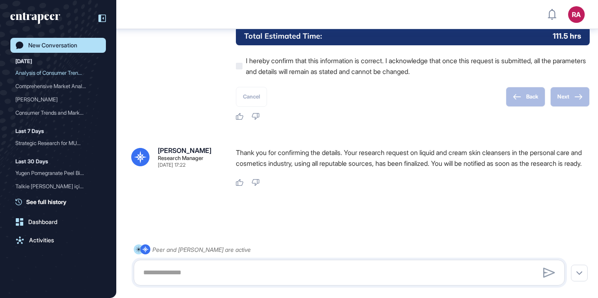
scroll to position [1715, 0]
click at [66, 47] on div "New Conversation" at bounding box center [52, 45] width 49 height 7
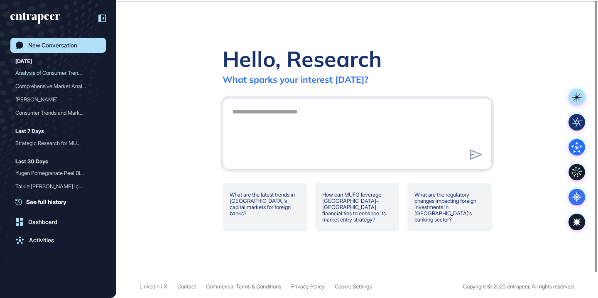
scroll to position [0, 0]
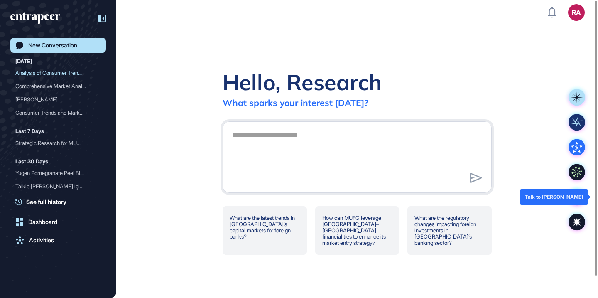
click at [573, 193] on icon at bounding box center [576, 196] width 17 height 17
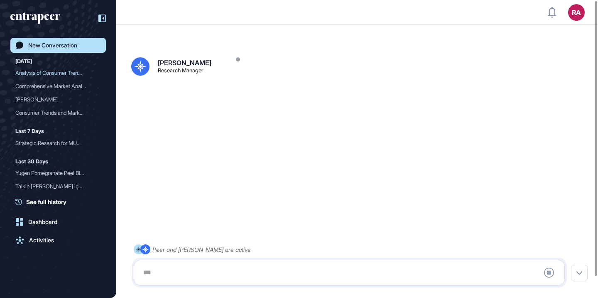
click at [281, 272] on div at bounding box center [349, 272] width 422 height 17
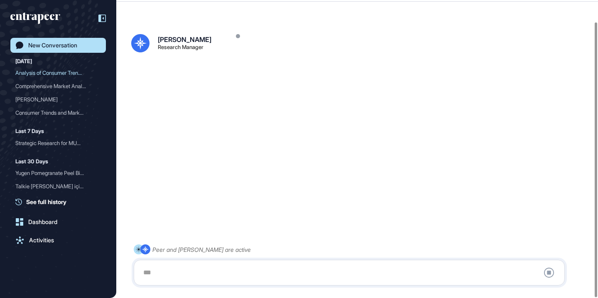
scroll to position [23, 0]
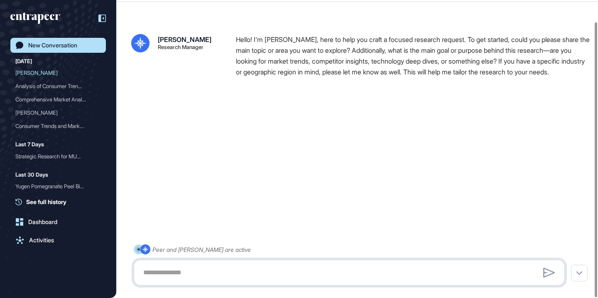
click at [249, 271] on textarea at bounding box center [349, 272] width 422 height 17
paste textarea "**********"
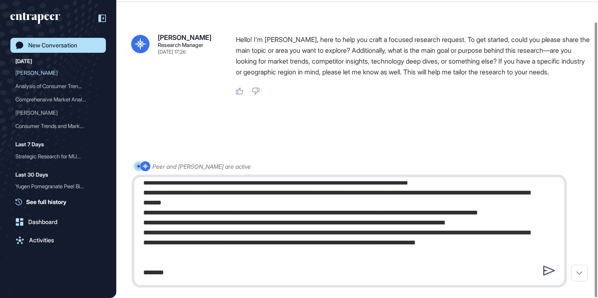
type textarea "**********"
click at [544, 268] on icon at bounding box center [549, 270] width 12 height 10
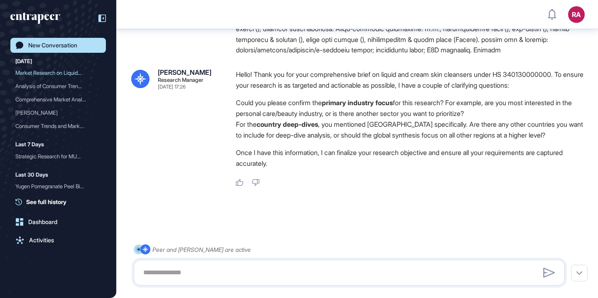
scroll to position [496, 0]
drag, startPoint x: 249, startPoint y: 120, endPoint x: 340, endPoint y: 118, distance: 91.3
click at [340, 119] on li "Could you please confirm the primary industry focus for this research? For exam…" at bounding box center [413, 108] width 354 height 22
copy li "personal care/beauty industry"
click at [286, 271] on textarea at bounding box center [349, 272] width 422 height 17
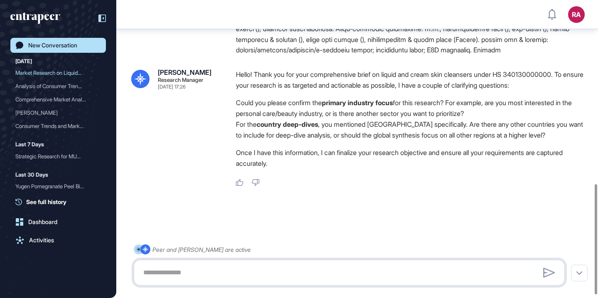
paste textarea "**********"
click at [382, 132] on li "For the country deep-dives , you mentioned Russia specifically. Are there any o…" at bounding box center [413, 130] width 354 height 22
copy li "Russia"
click at [337, 281] on div "**********" at bounding box center [349, 272] width 431 height 26
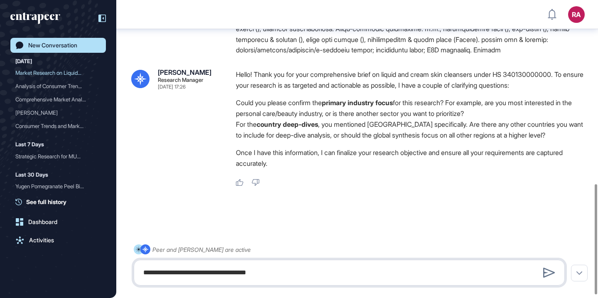
click at [337, 278] on textarea "**********" at bounding box center [349, 272] width 422 height 17
paste textarea "*******"
type textarea "**********"
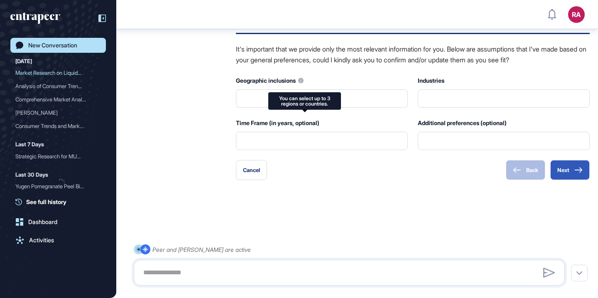
scroll to position [803, 0]
type input "**********"
type input "**"
type input "**********"
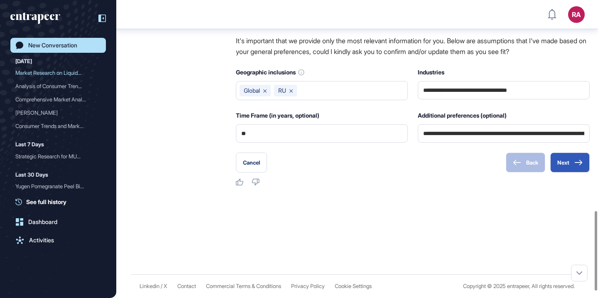
scroll to position [786, 0]
click at [578, 165] on icon at bounding box center [578, 162] width 8 height 6
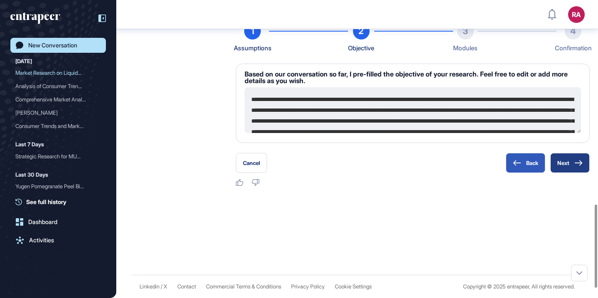
scroll to position [761, 0]
click at [567, 167] on button "Next" at bounding box center [569, 163] width 39 height 20
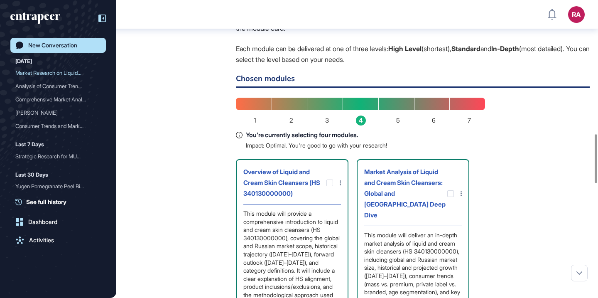
scroll to position [892, 0]
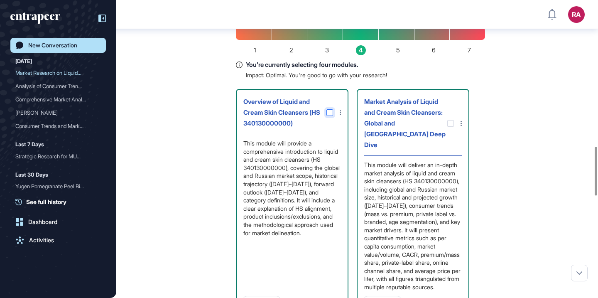
click at [0, 0] on icon at bounding box center [0, 0] width 0 height 0
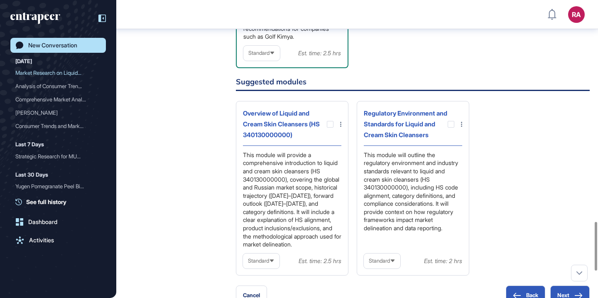
scroll to position [1387, 0]
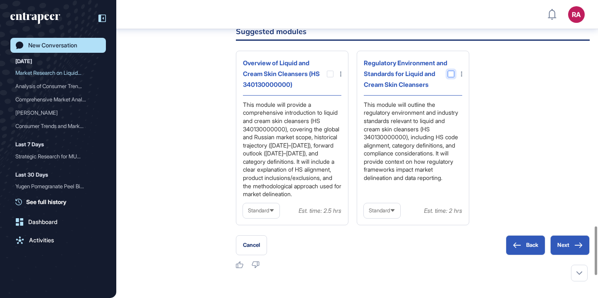
click at [451, 77] on div at bounding box center [450, 74] width 7 height 7
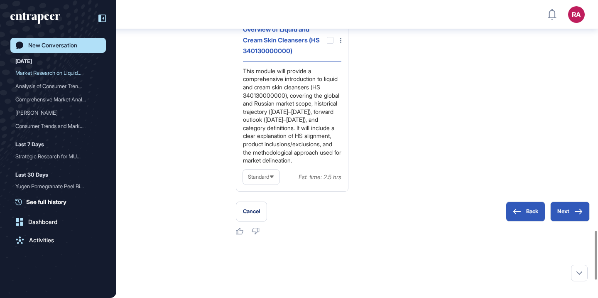
scroll to position [1423, 0]
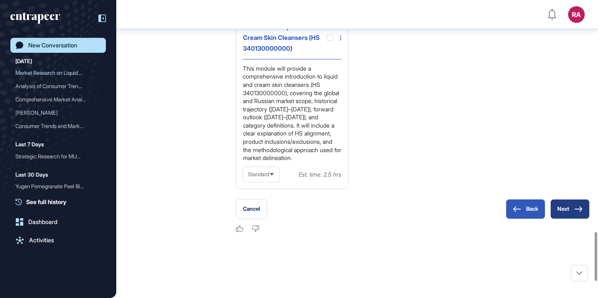
click at [564, 219] on button "Next" at bounding box center [569, 209] width 39 height 20
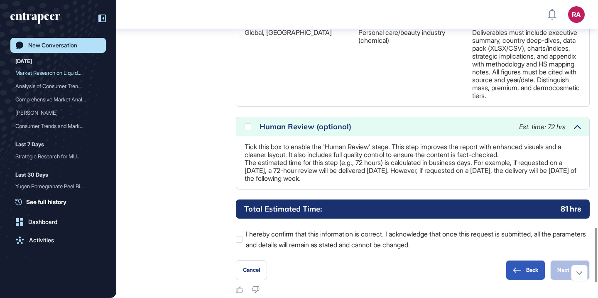
scroll to position [1249, 0]
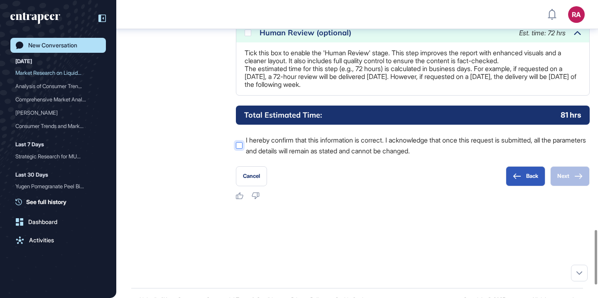
click at [241, 156] on label "I hereby confirm that this information is correct. I acknowledge that once this…" at bounding box center [413, 145] width 354 height 22
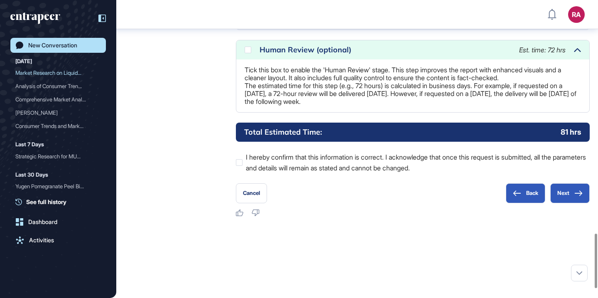
scroll to position [1318, 0]
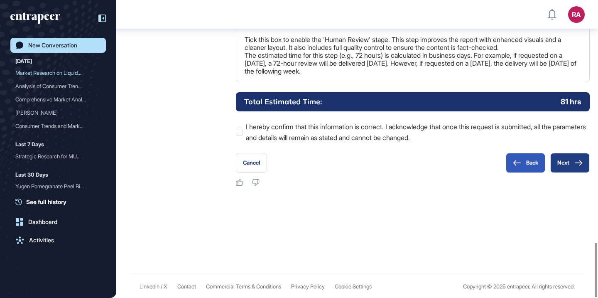
click at [576, 163] on icon at bounding box center [578, 163] width 8 height 6
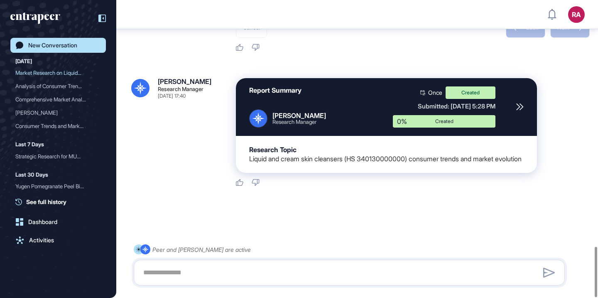
scroll to position [1461, 0]
